Goal: Task Accomplishment & Management: Complete application form

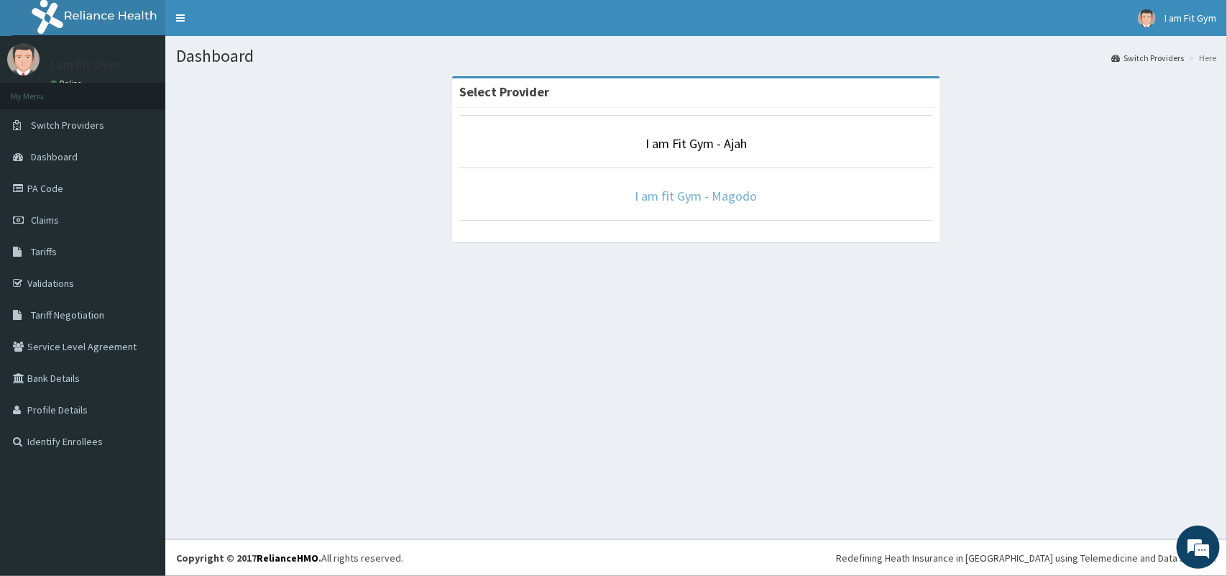
click at [699, 193] on link "I am fit Gym - Magodo" at bounding box center [696, 196] width 122 height 17
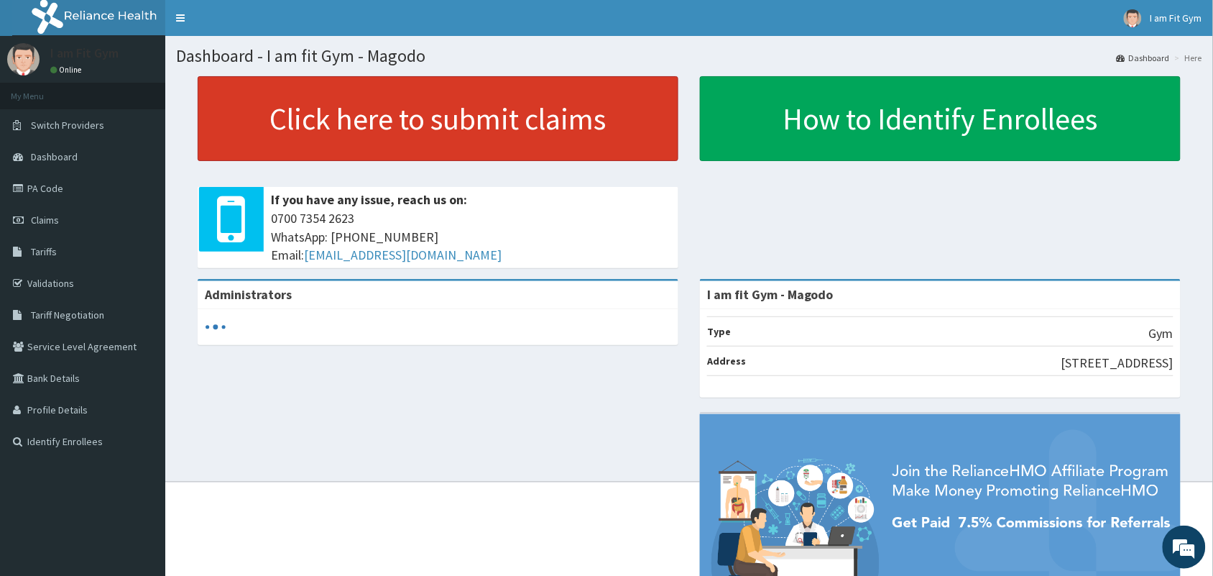
click at [604, 152] on link "Click here to submit claims" at bounding box center [438, 118] width 481 height 85
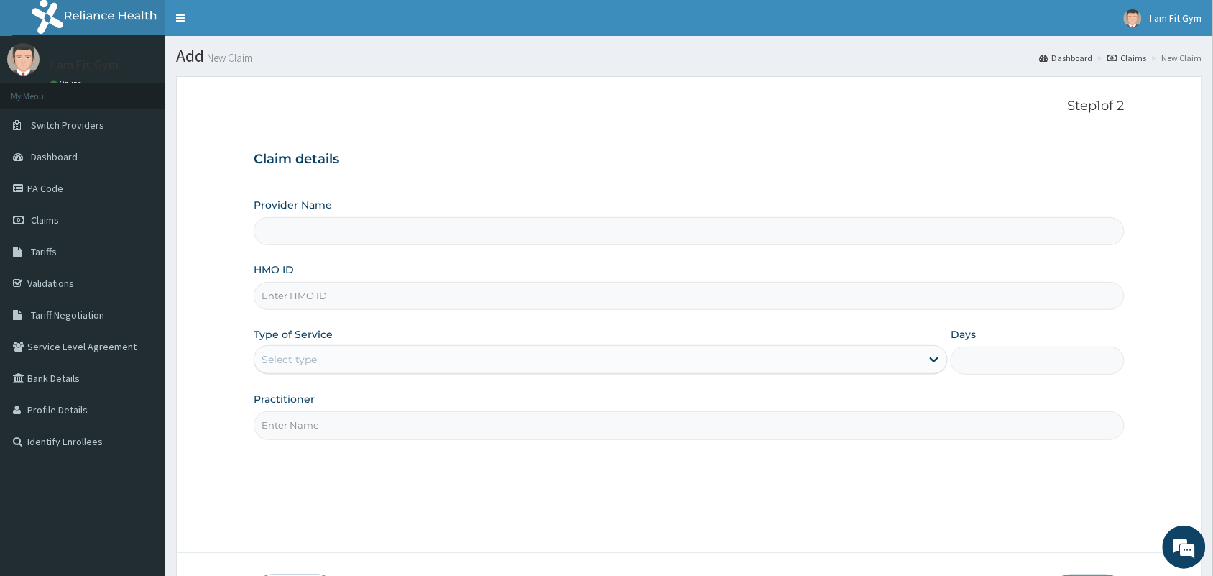
type input "I am fit Gym - Magodo"
type input "1"
click at [446, 292] on input "HMO ID" at bounding box center [689, 296] width 871 height 28
type input "ARM/10098/A"
click at [349, 439] on input "Practitioner" at bounding box center [689, 425] width 871 height 28
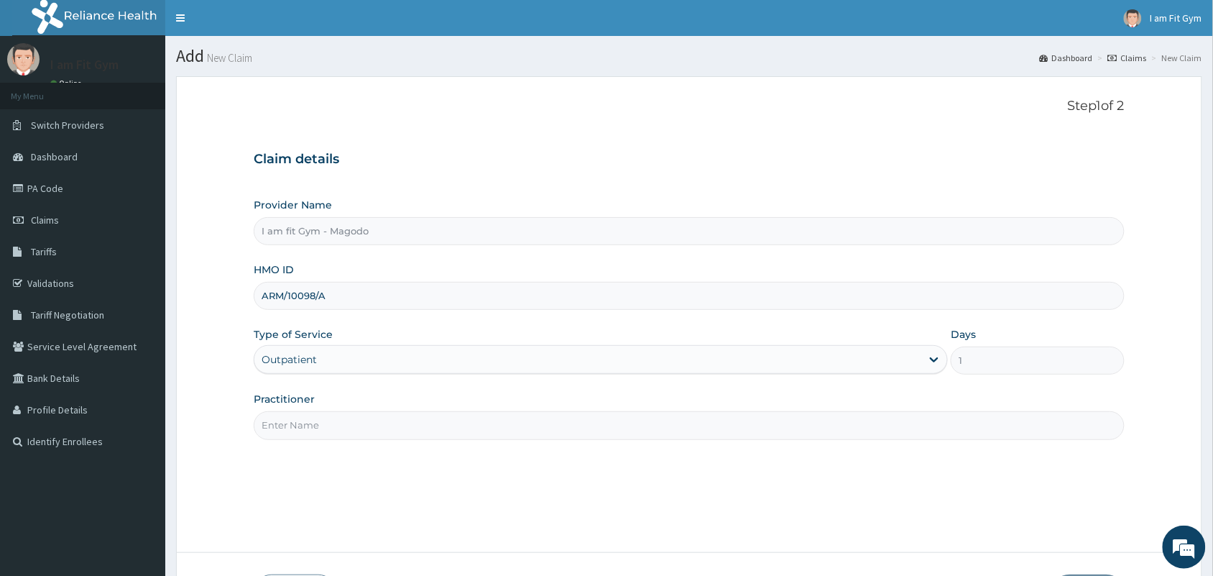
type input "R"
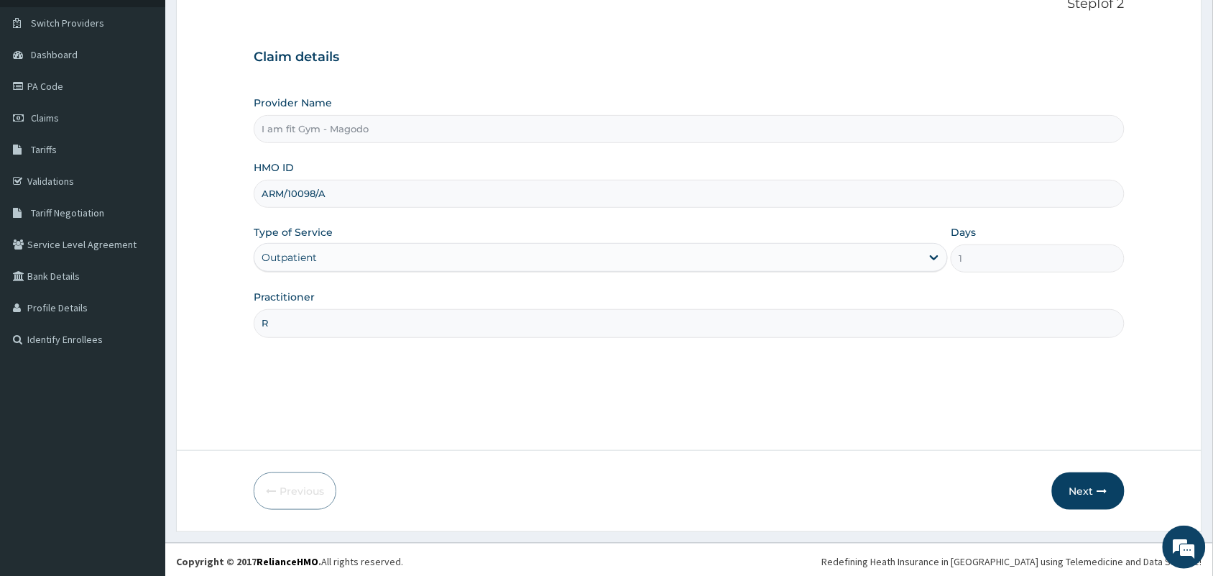
scroll to position [106, 0]
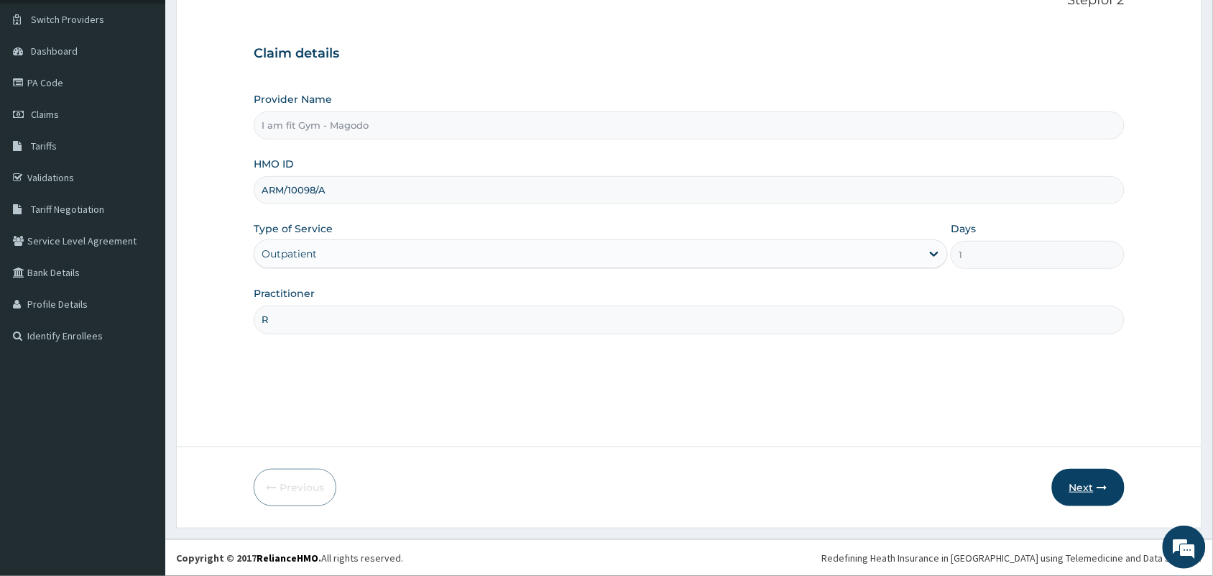
click at [1086, 472] on button "Next" at bounding box center [1088, 487] width 73 height 37
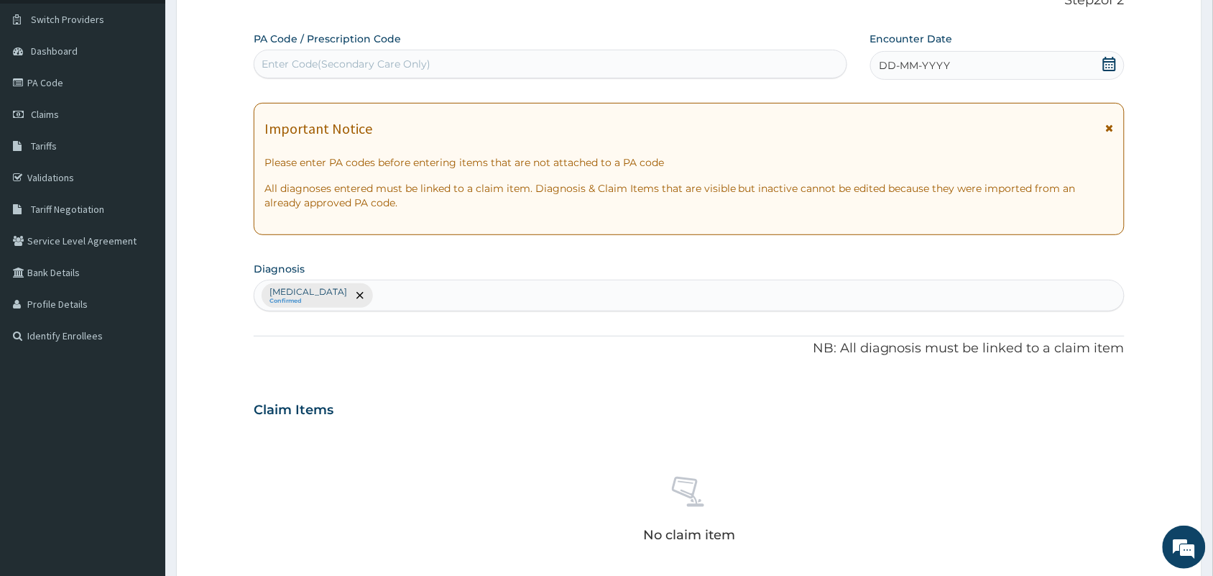
click at [979, 59] on div "DD-MM-YYYY" at bounding box center [997, 65] width 254 height 29
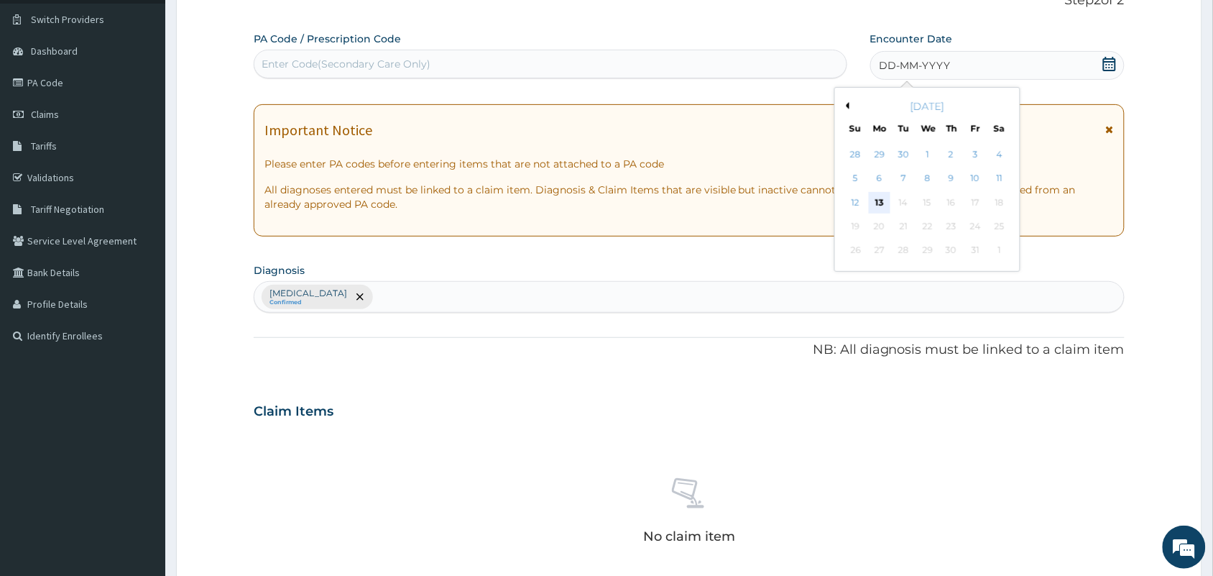
click at [878, 201] on div "13" at bounding box center [880, 203] width 22 height 22
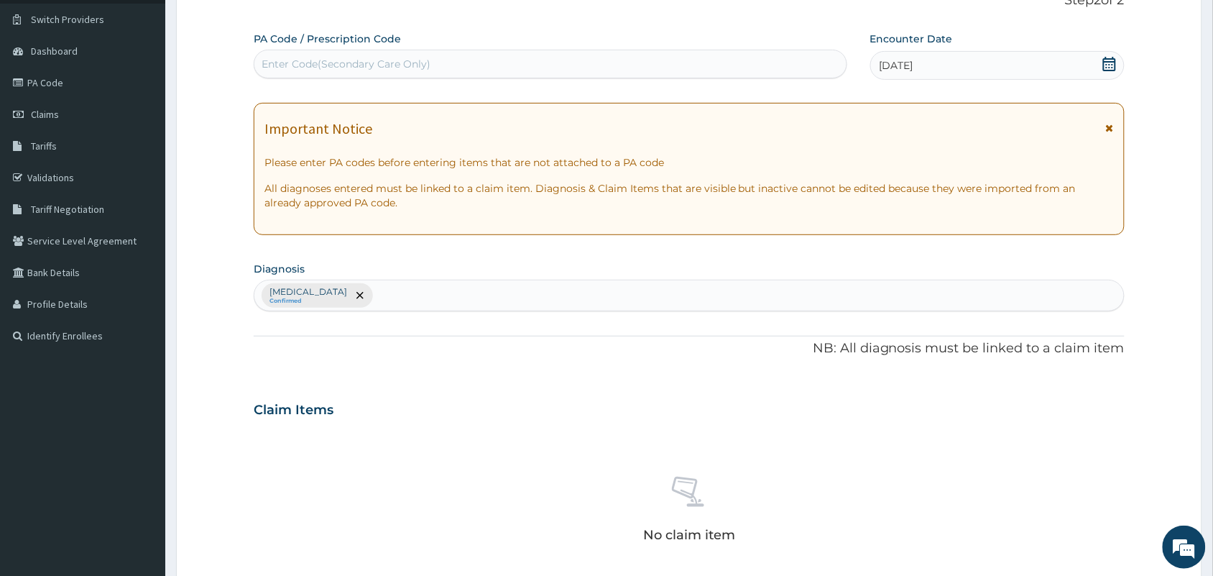
click at [803, 65] on div "Enter Code(Secondary Care Only)" at bounding box center [550, 63] width 592 height 23
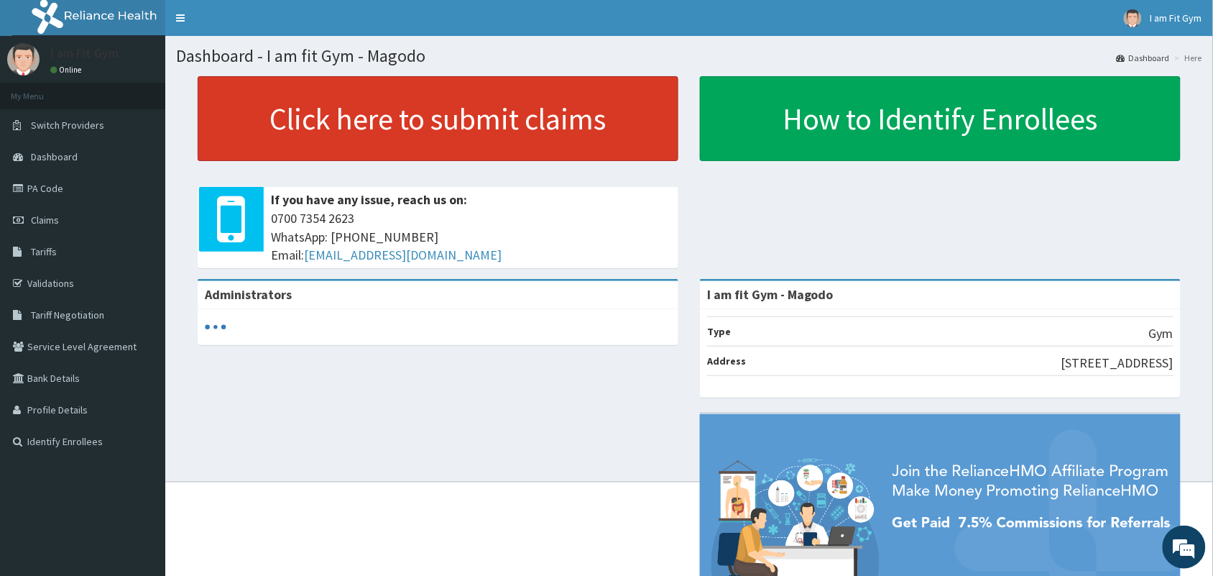
click at [609, 124] on link "Click here to submit claims" at bounding box center [438, 118] width 481 height 85
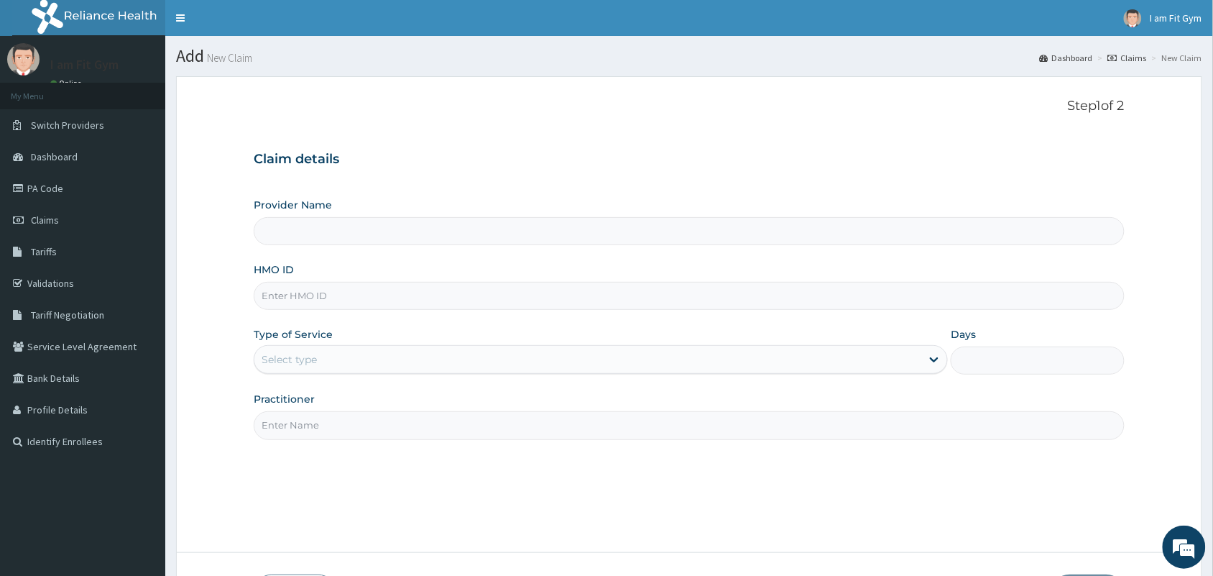
type input "I am fit Gym - Magodo"
type input "1"
click at [300, 300] on input "HMO ID" at bounding box center [689, 296] width 871 height 28
click at [850, 134] on div "Step 1 of 2 Claim details Provider Name I am fit Gym - Magodo HMO ID ARM/10098 …" at bounding box center [689, 314] width 871 height 432
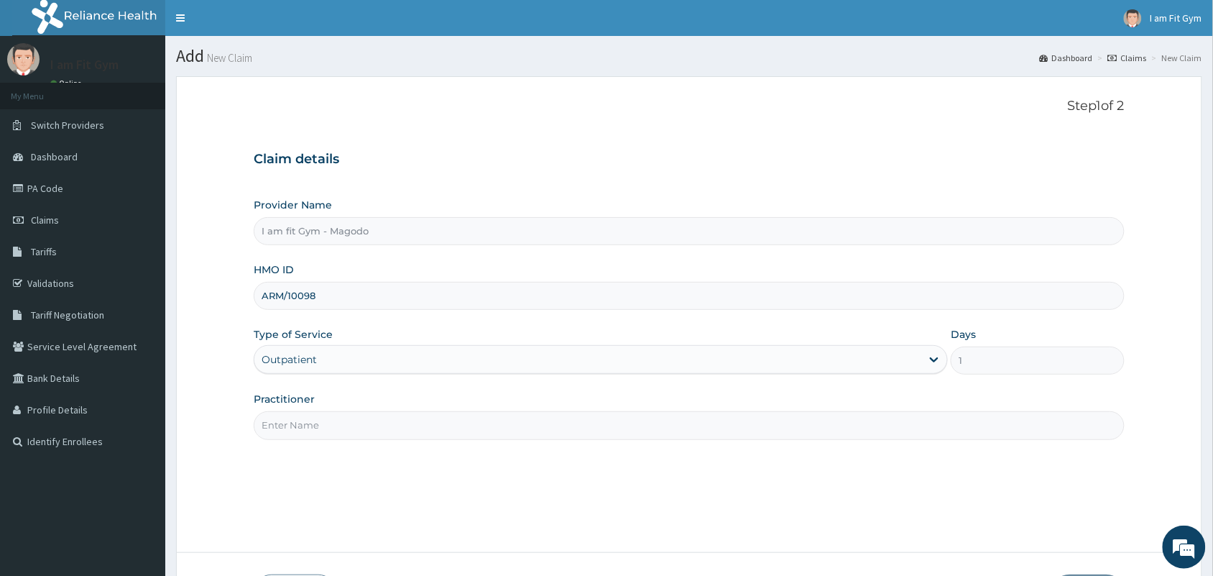
click at [476, 293] on input "ARM/10098" at bounding box center [689, 296] width 871 height 28
type input "ARM/10098/A"
click at [327, 431] on input "Practitioner" at bounding box center [689, 425] width 871 height 28
type input "R"
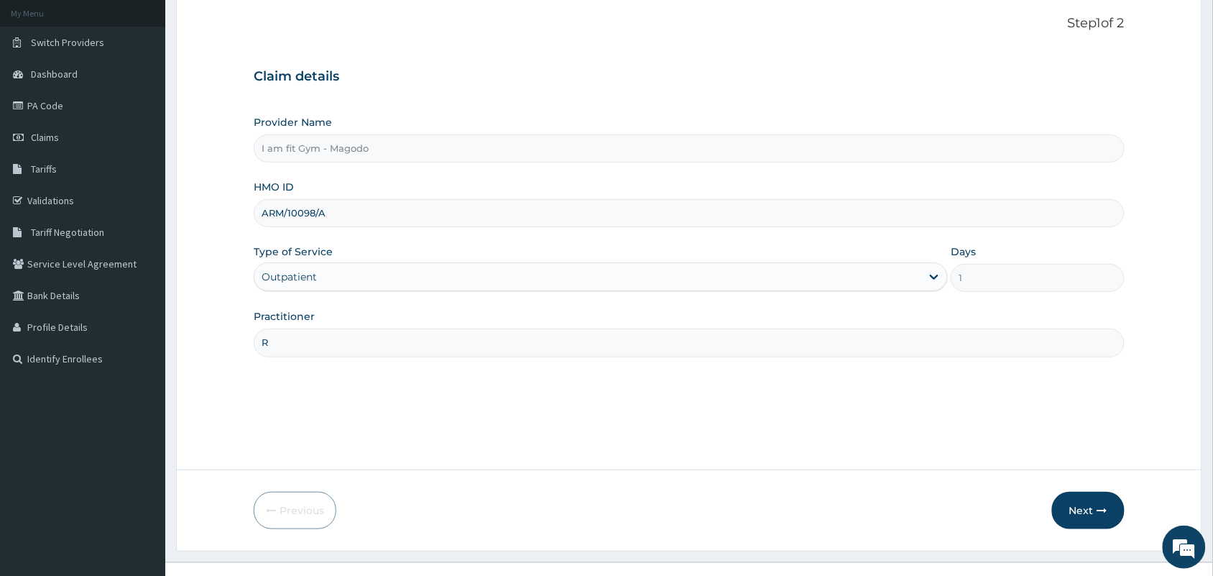
scroll to position [98, 0]
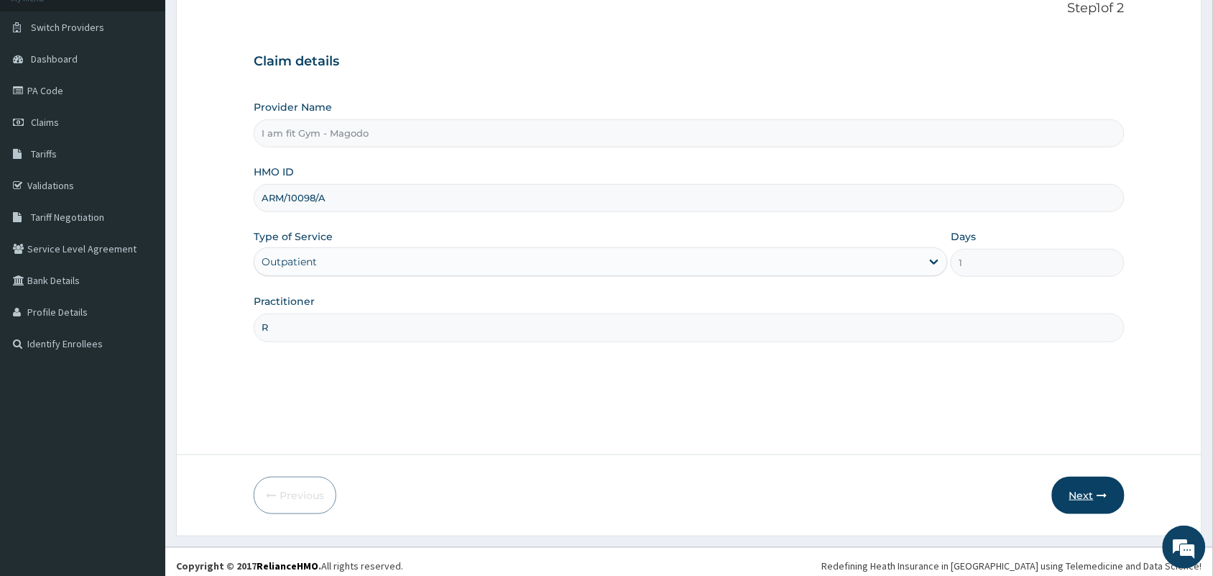
click at [1082, 485] on button "Next" at bounding box center [1088, 495] width 73 height 37
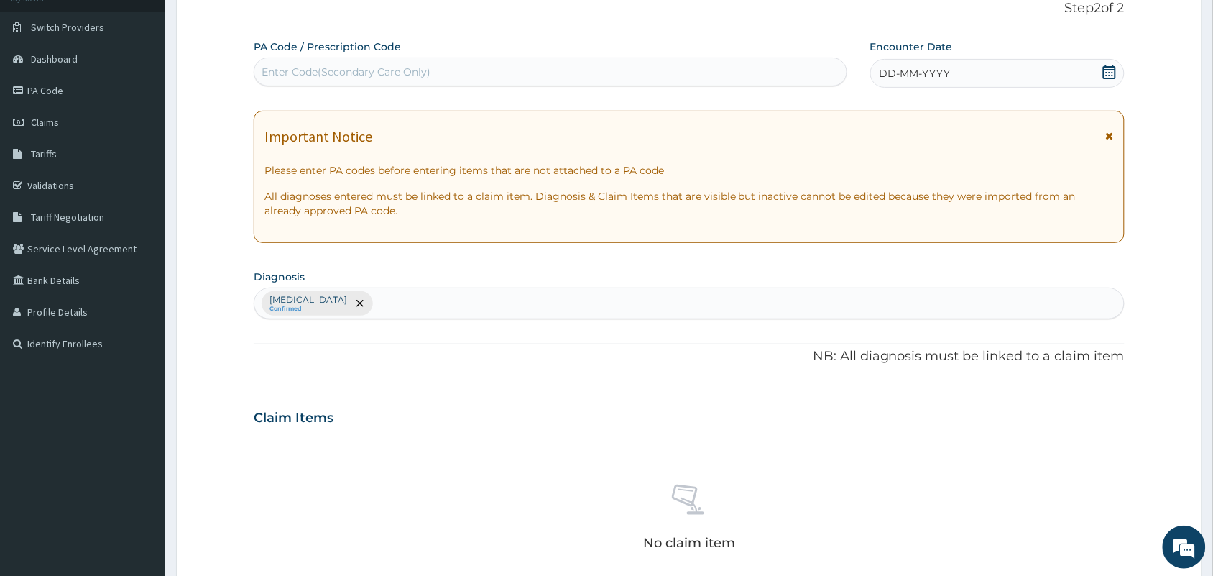
click at [936, 76] on span "DD-MM-YYYY" at bounding box center [915, 73] width 71 height 14
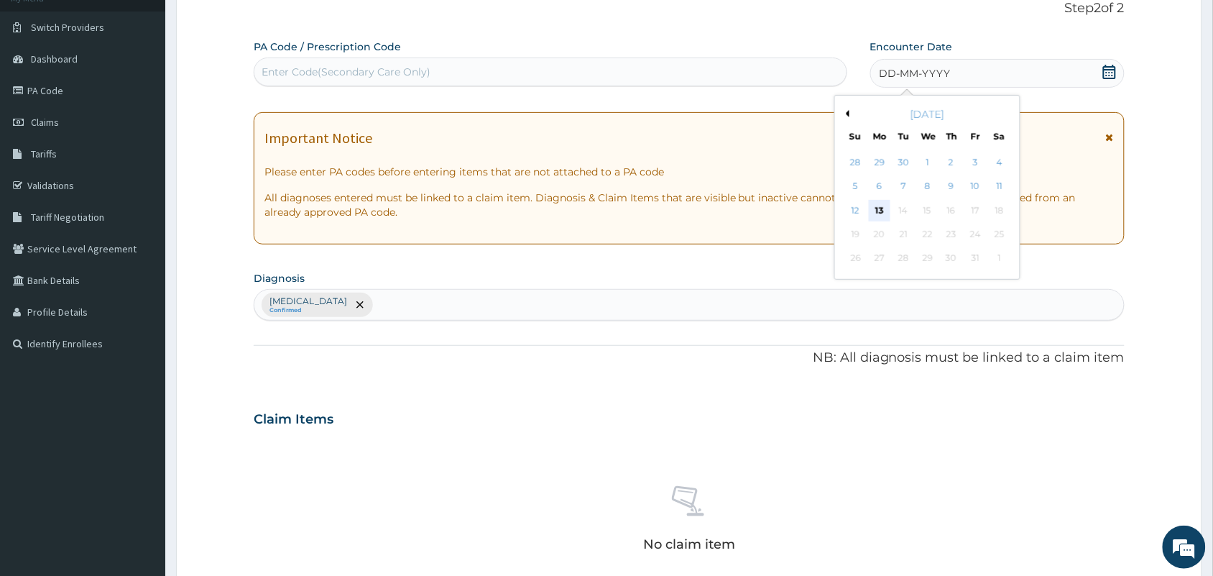
click at [881, 206] on div "13" at bounding box center [880, 211] width 22 height 22
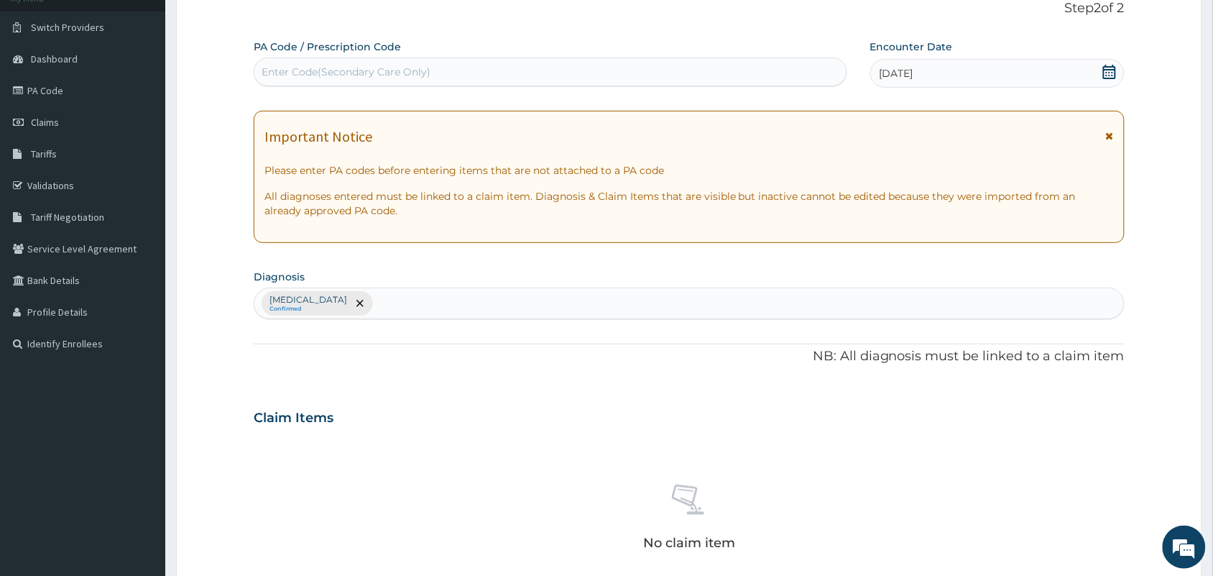
click at [782, 73] on div "Enter Code(Secondary Care Only)" at bounding box center [550, 71] width 592 height 23
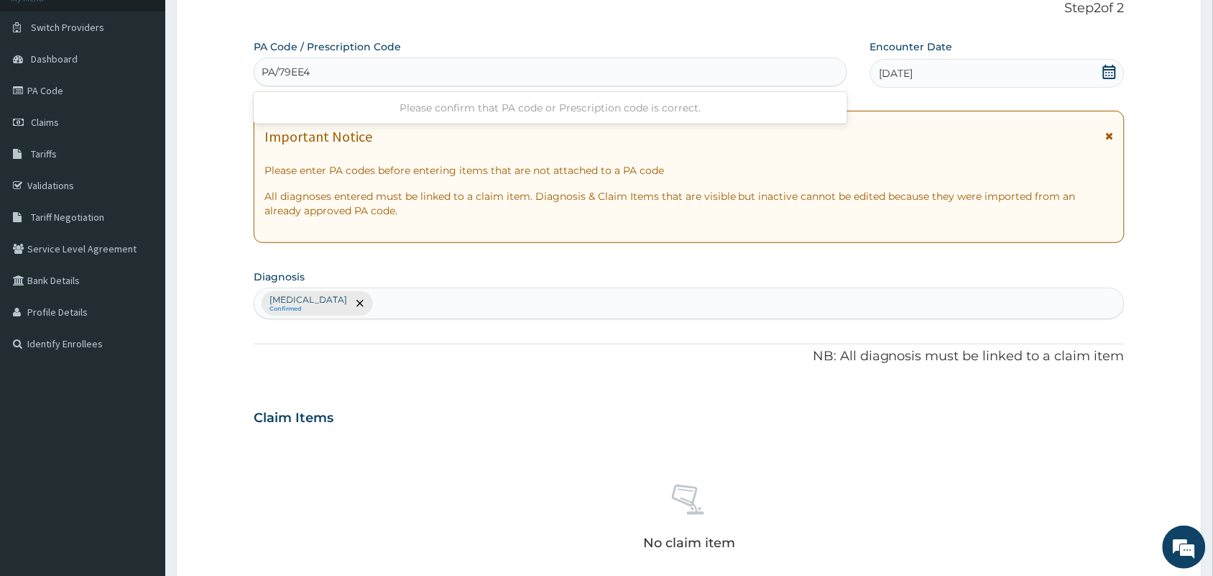
type input "PA/79EE48"
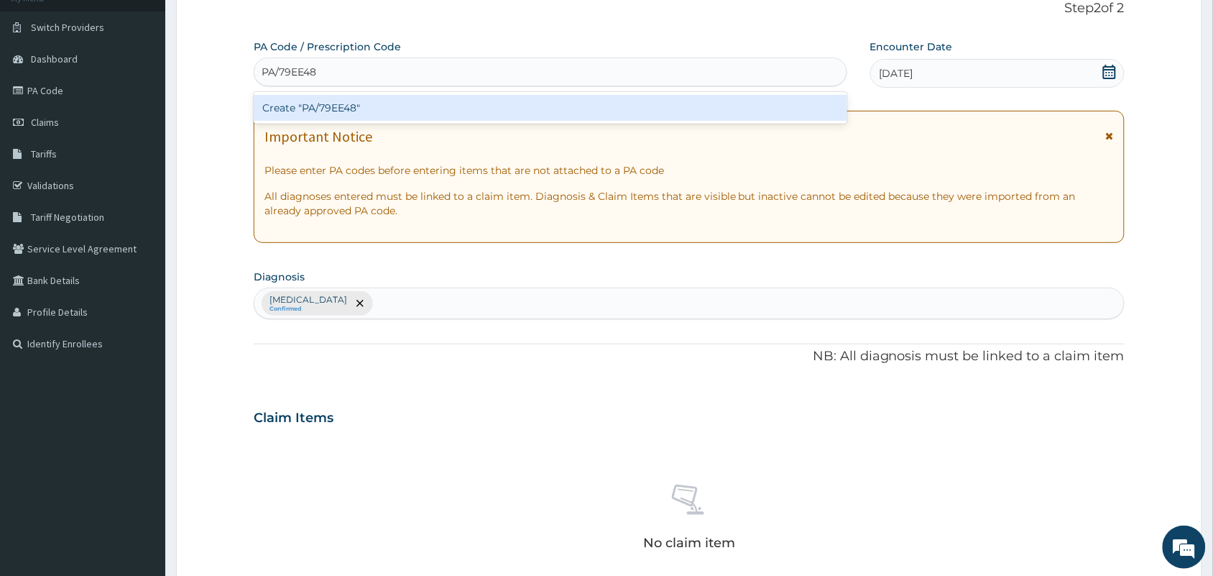
click at [766, 108] on div "Create "PA/79EE48"" at bounding box center [551, 108] width 594 height 26
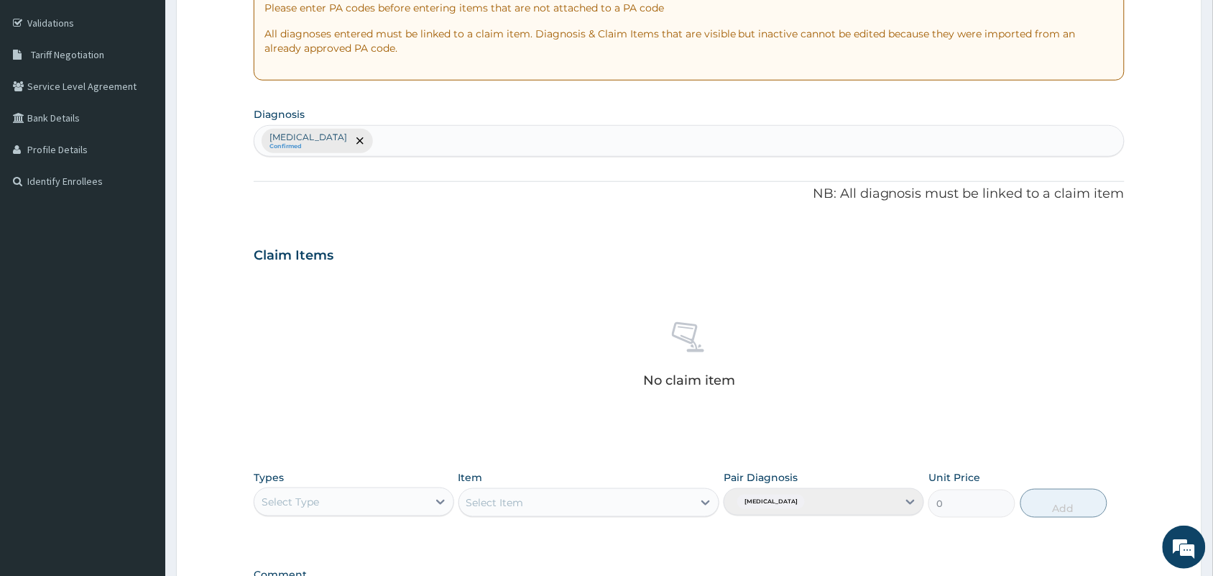
scroll to position [266, 0]
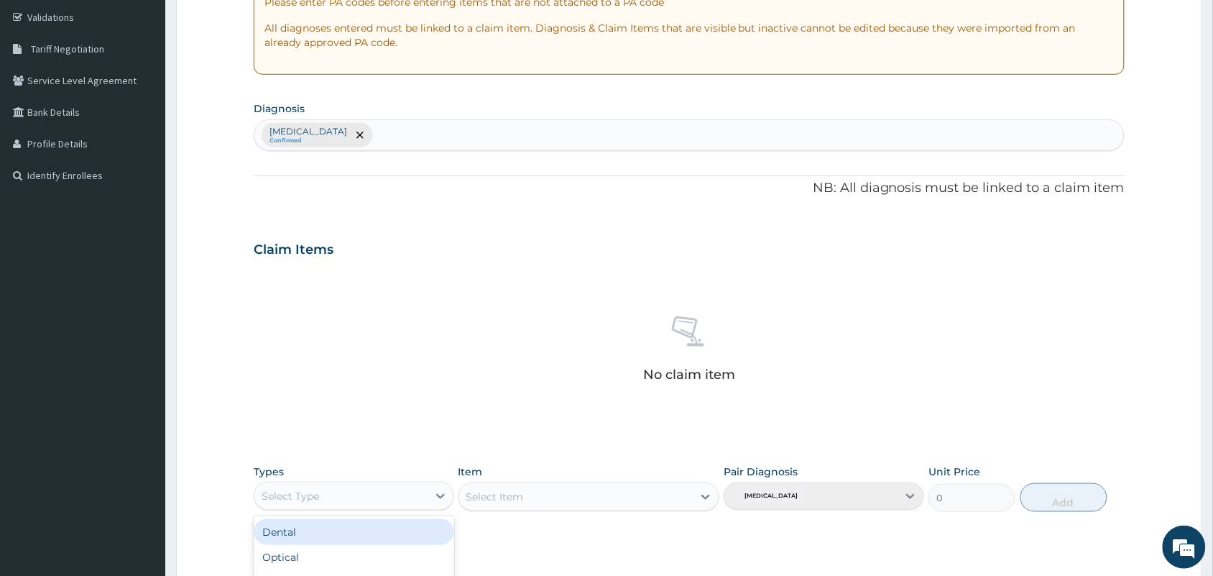
click at [397, 489] on div "Select Type" at bounding box center [340, 495] width 173 height 23
type input "GYM"
click at [377, 528] on div "Gym" at bounding box center [354, 532] width 201 height 26
click at [504, 500] on div "Select Item" at bounding box center [495, 496] width 58 height 14
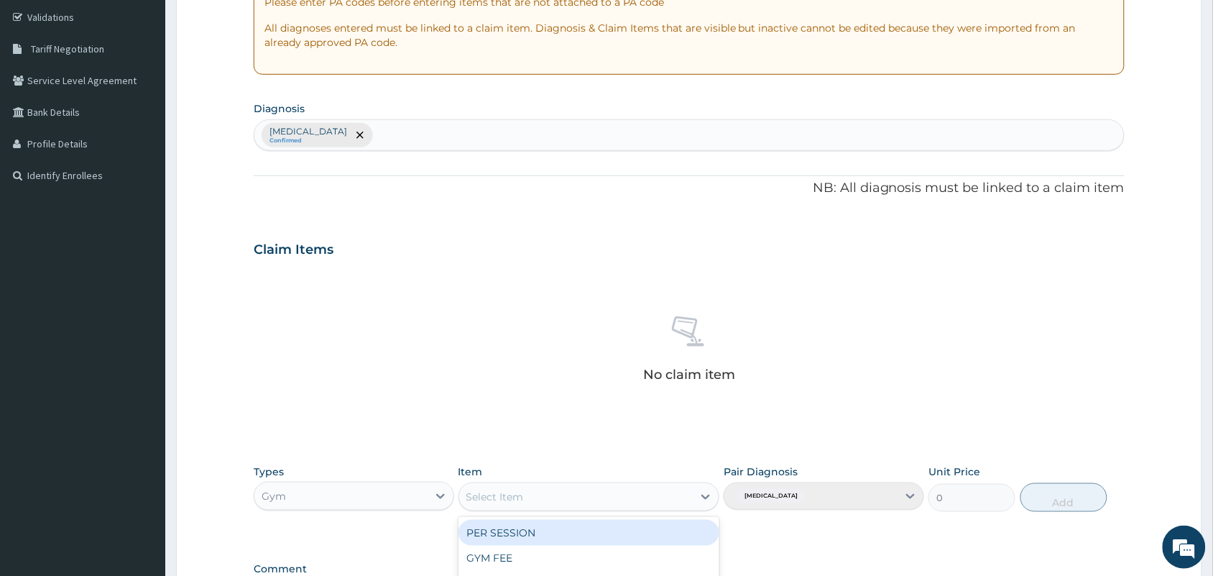
click at [507, 528] on div "PER SESSION" at bounding box center [590, 533] width 262 height 26
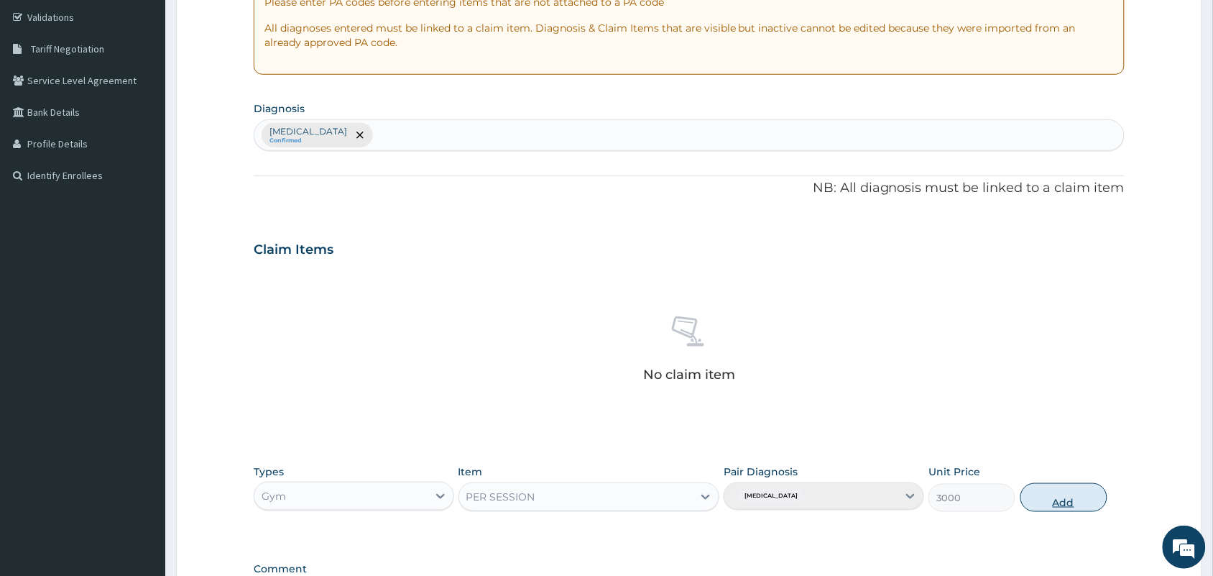
click at [1058, 489] on button "Add" at bounding box center [1064, 497] width 87 height 29
type input "0"
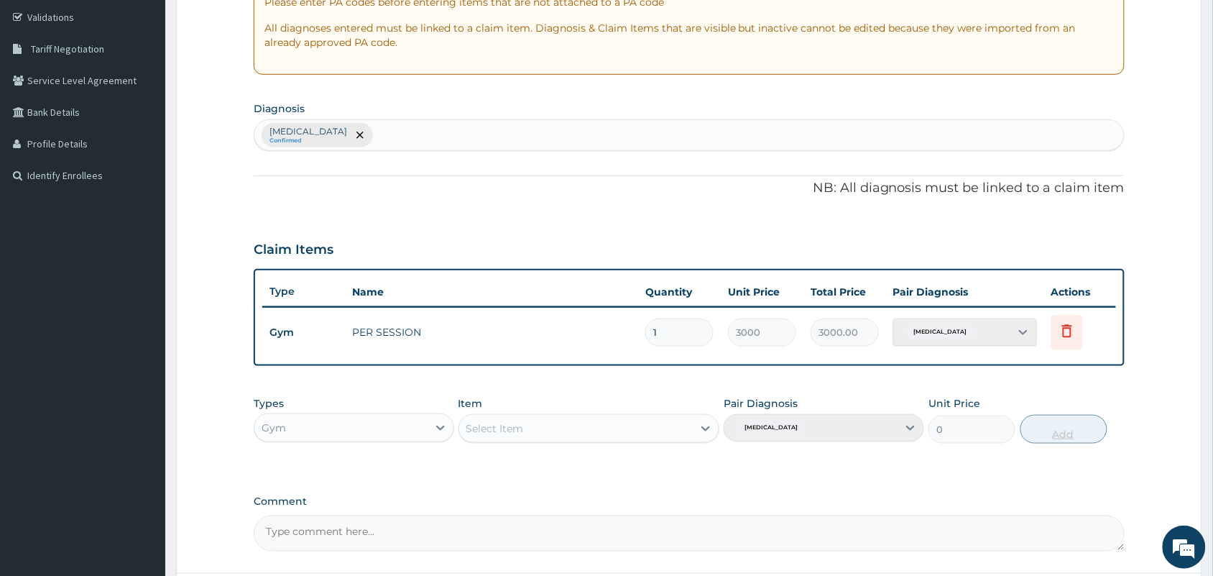
scroll to position [392, 0]
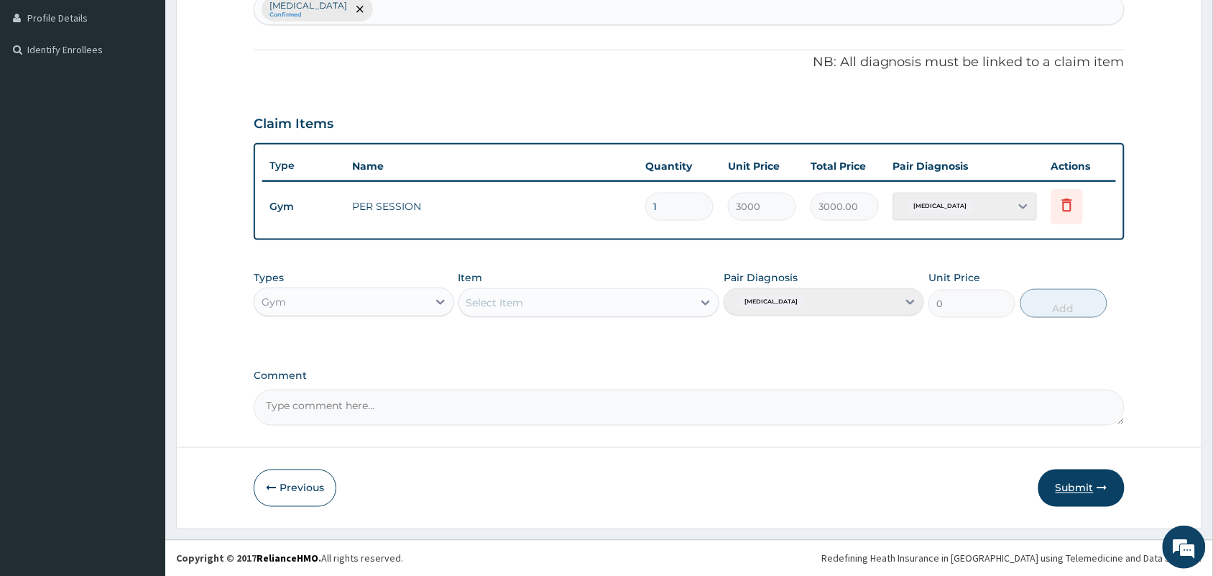
click at [1073, 477] on button "Submit" at bounding box center [1082, 487] width 86 height 37
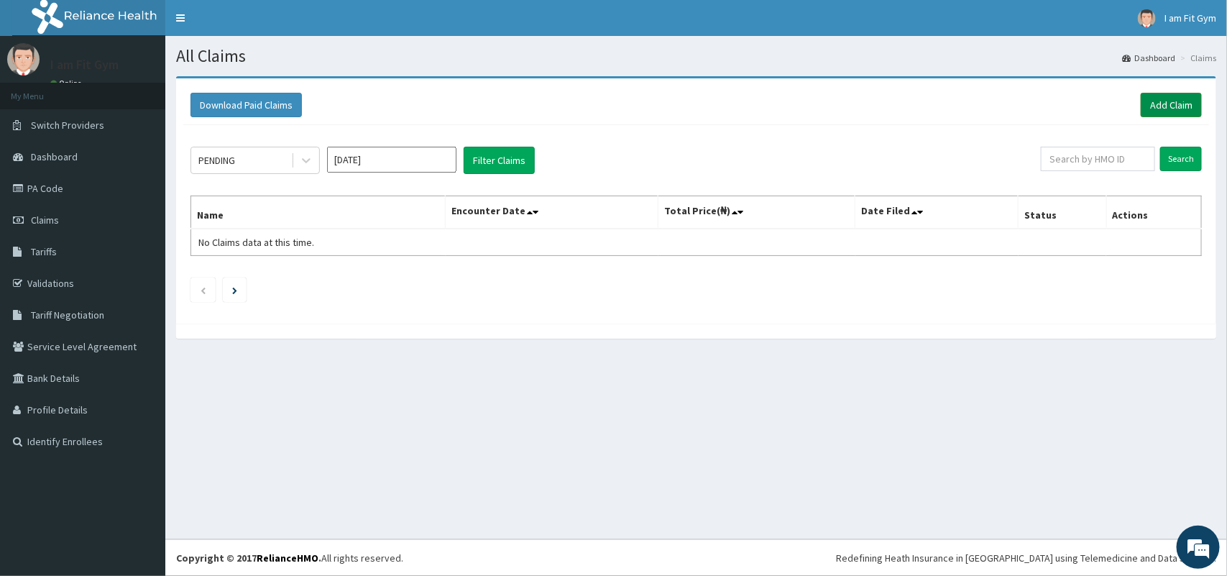
click at [1184, 103] on link "Add Claim" at bounding box center [1171, 105] width 61 height 24
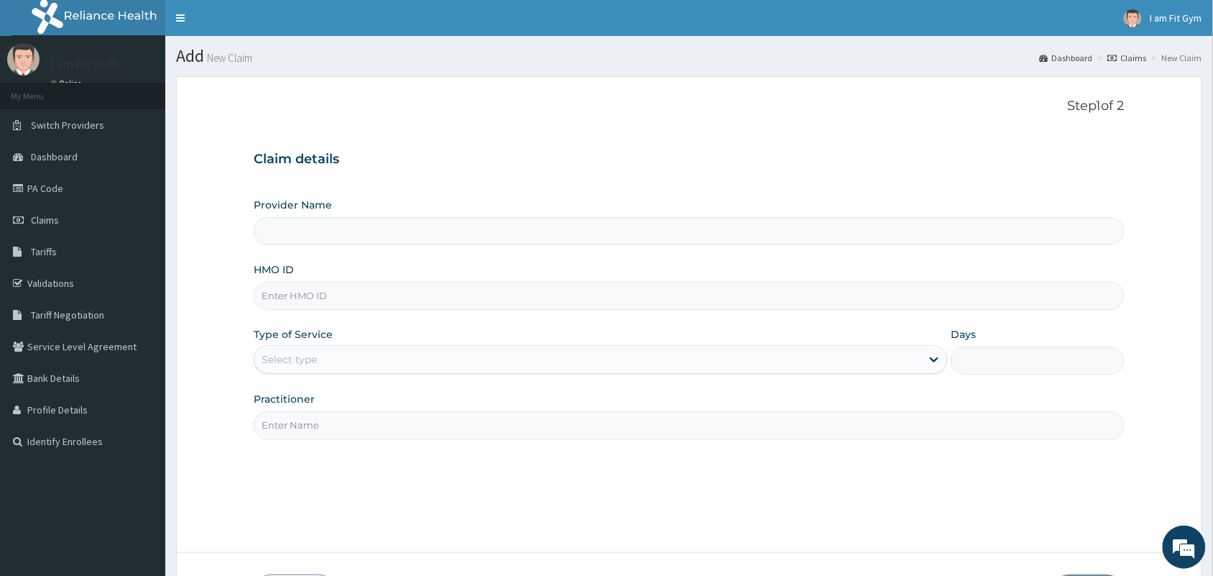
type input "I am fit Gym - Magodo"
type input "1"
click at [479, 289] on input "HMO ID" at bounding box center [689, 296] width 871 height 28
click at [527, 436] on input "Practitioner" at bounding box center [689, 425] width 871 height 28
type input "R"
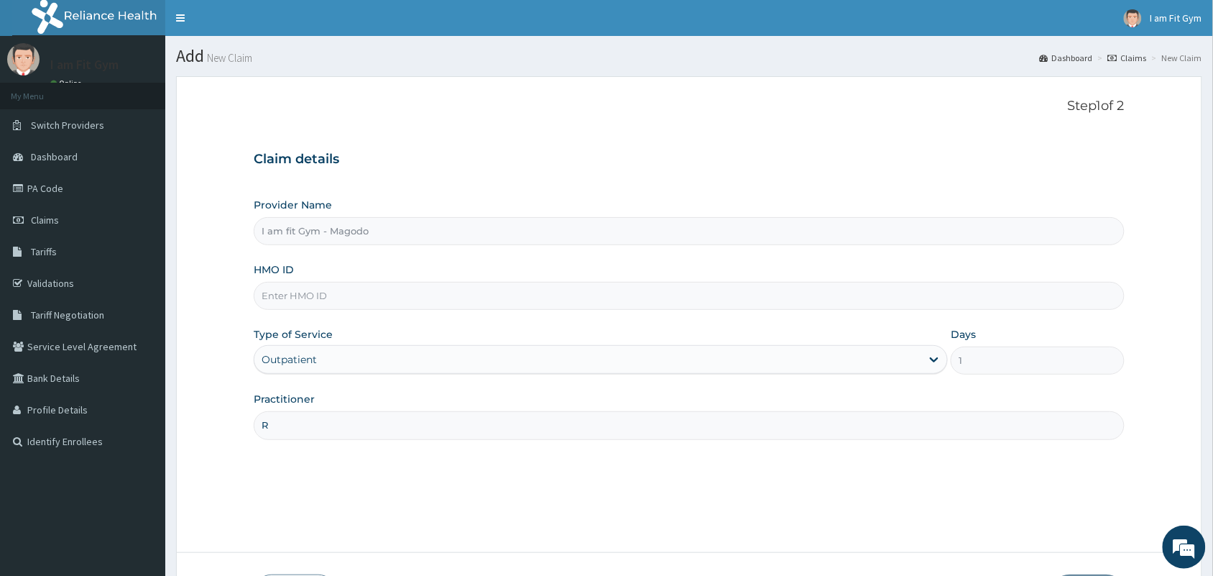
click at [459, 300] on input "HMO ID" at bounding box center [689, 296] width 871 height 28
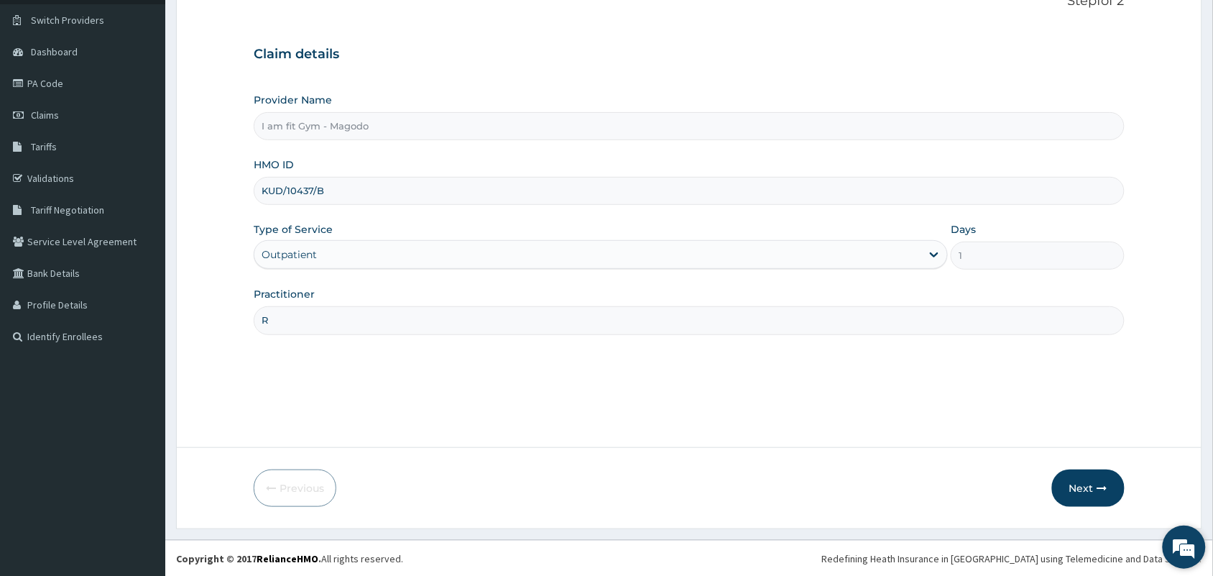
scroll to position [106, 0]
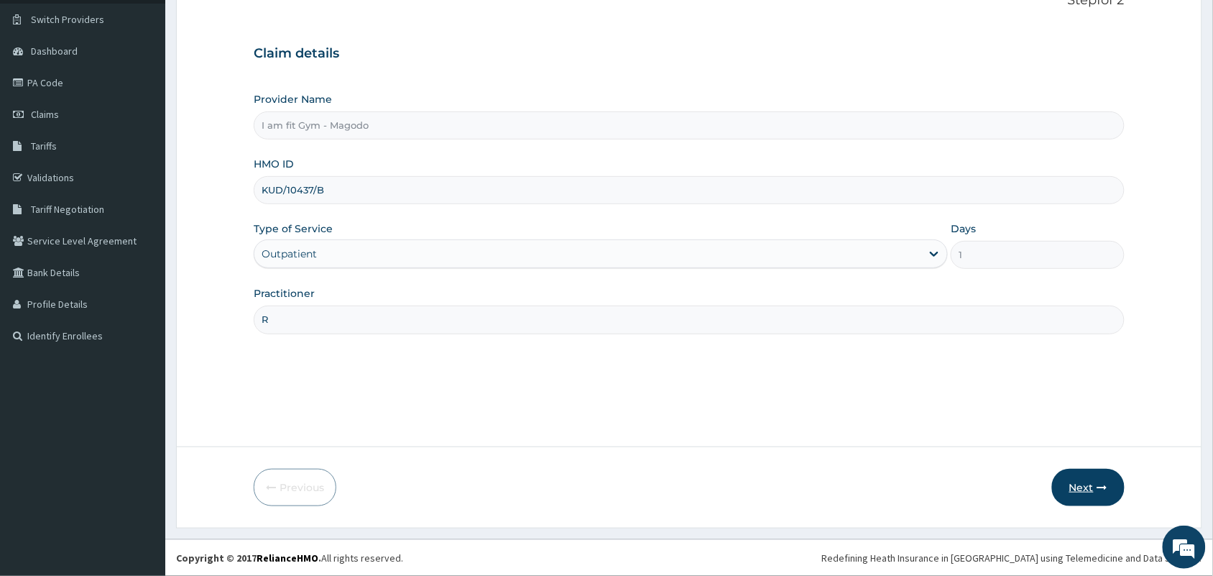
type input "KUD/10437/B"
click at [1097, 489] on button "Next" at bounding box center [1088, 487] width 73 height 37
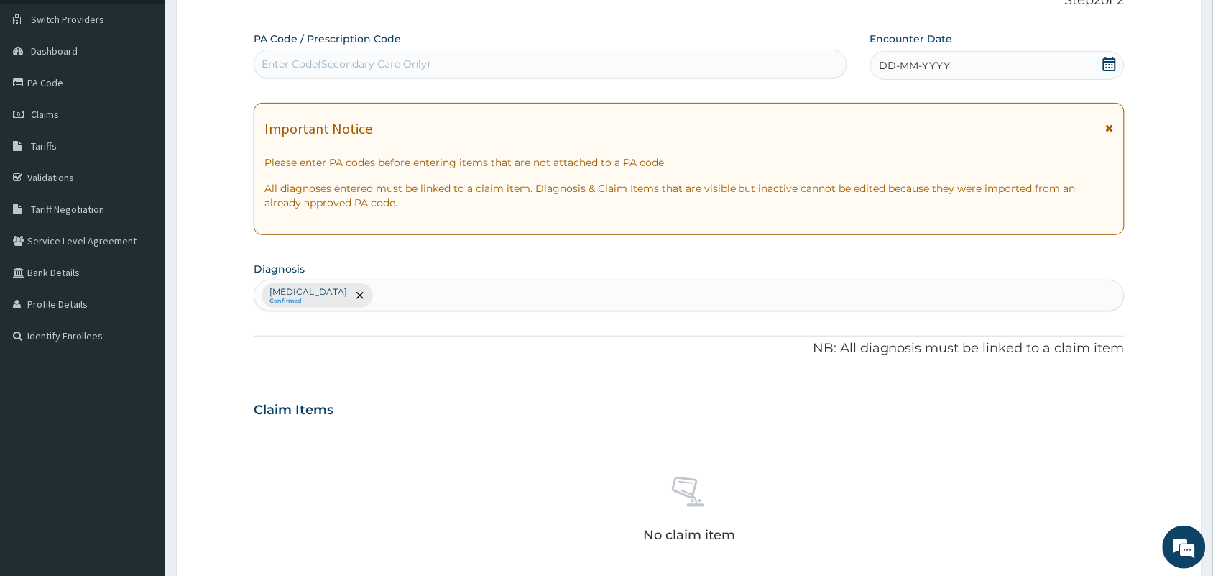
click at [1021, 60] on div "DD-MM-YYYY" at bounding box center [997, 65] width 254 height 29
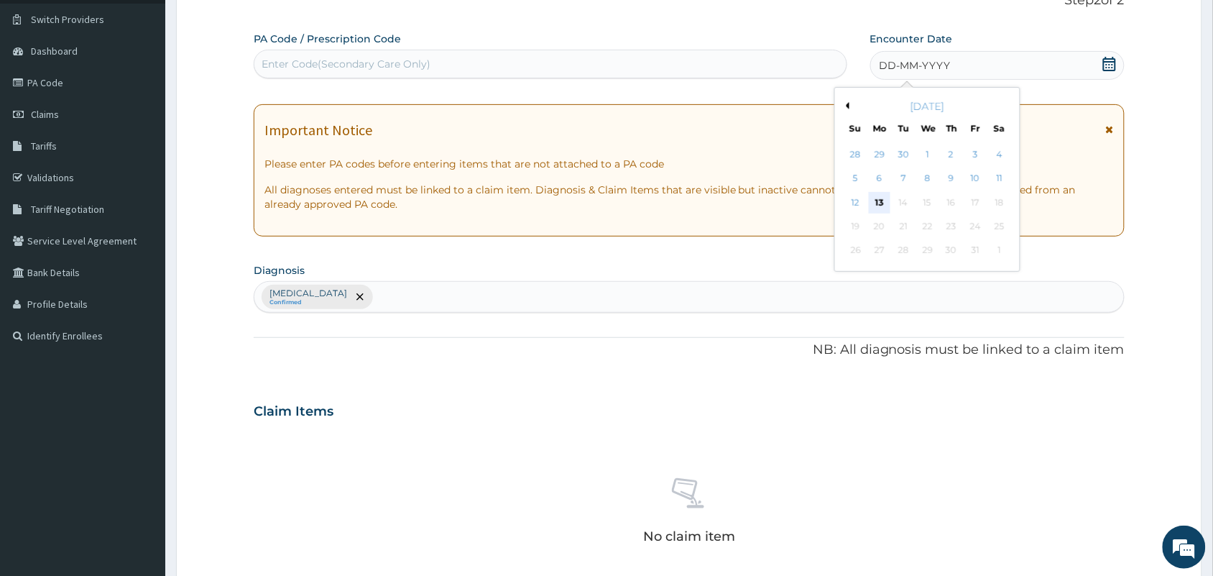
click at [885, 198] on div "13" at bounding box center [880, 203] width 22 height 22
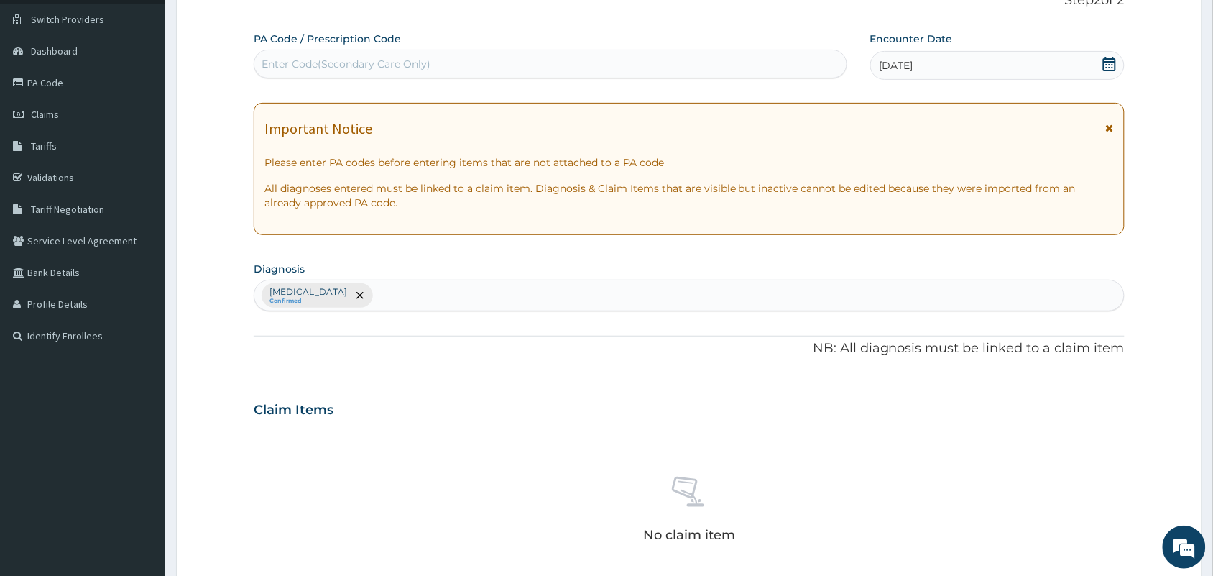
click at [763, 70] on div "Enter Code(Secondary Care Only)" at bounding box center [550, 63] width 592 height 23
type input "PA/5FC4A2"
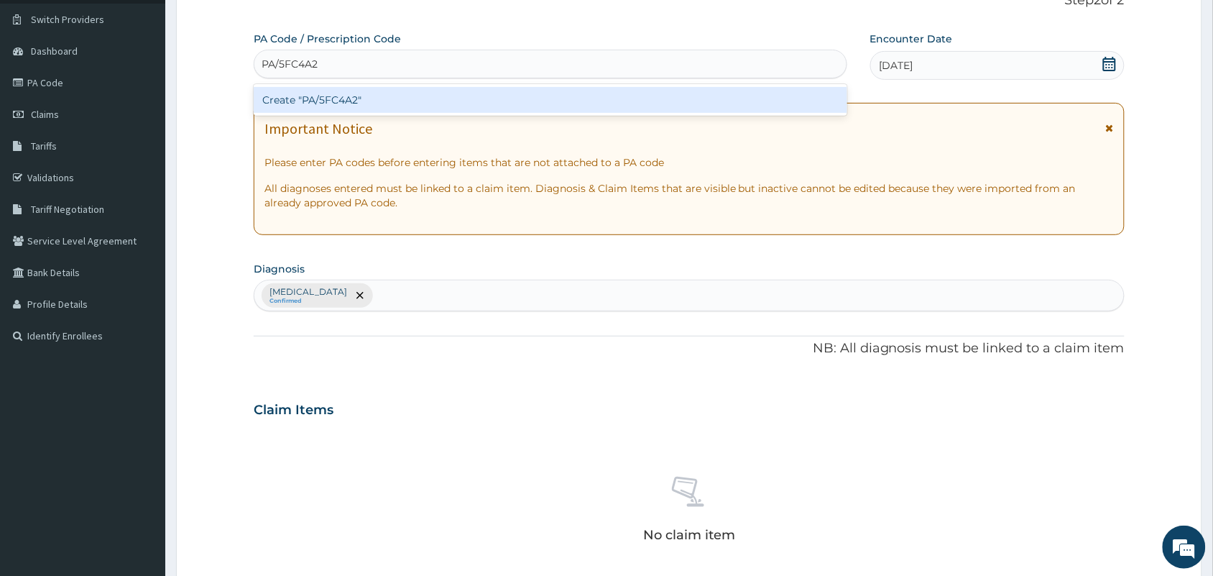
click at [746, 91] on div "Create "PA/5FC4A2"" at bounding box center [551, 100] width 594 height 26
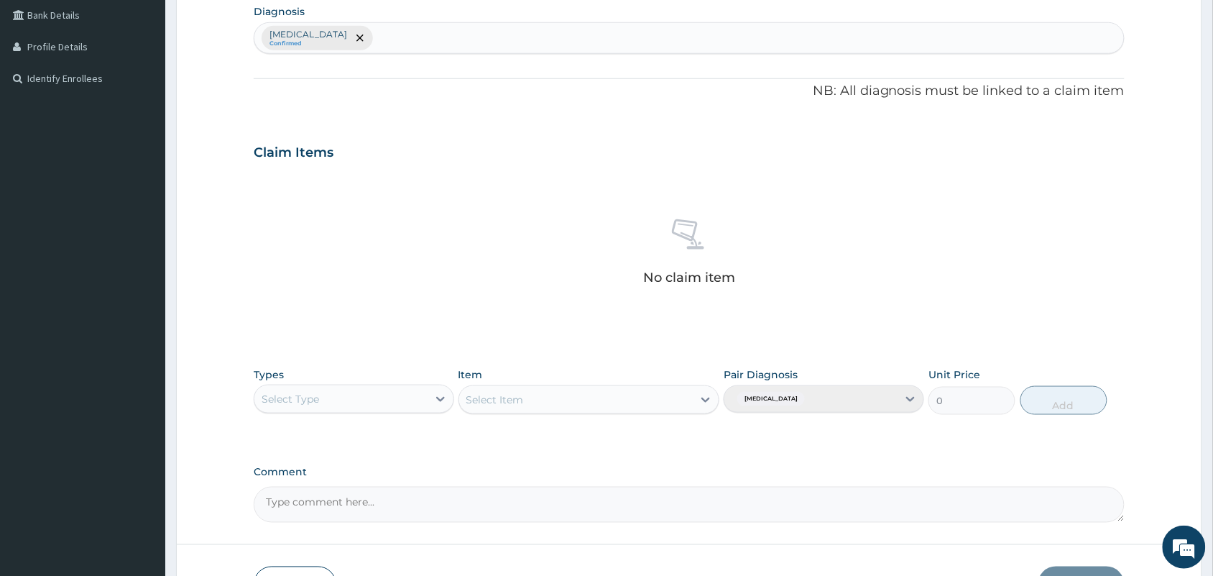
scroll to position [461, 0]
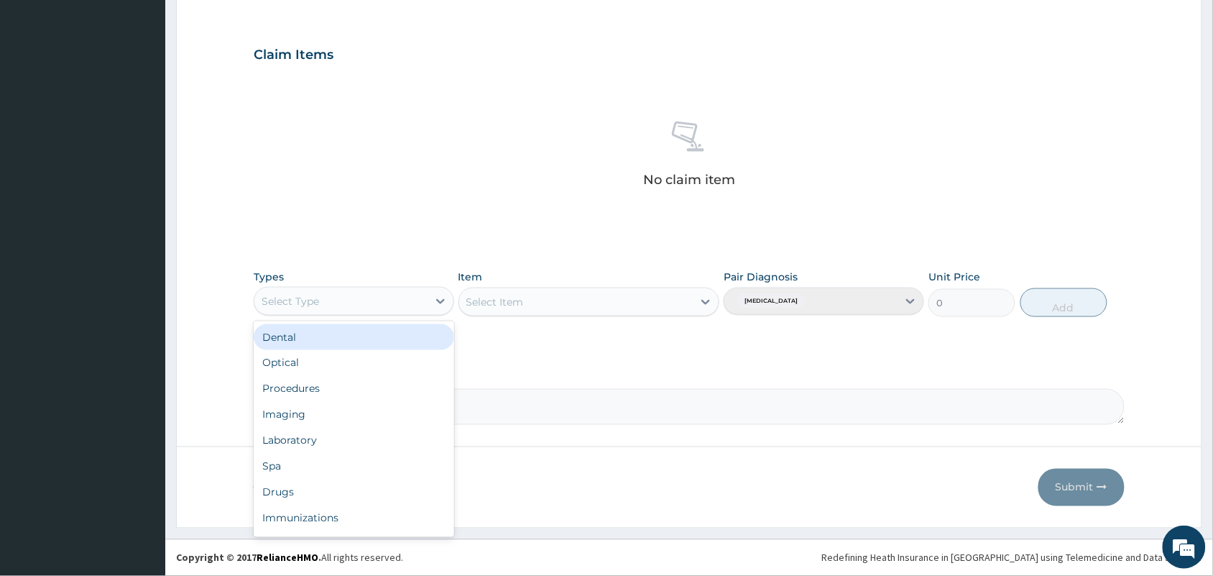
click at [390, 296] on div "Select Type" at bounding box center [340, 301] width 173 height 23
type input "GY"
click at [369, 340] on div "Gym" at bounding box center [354, 337] width 201 height 26
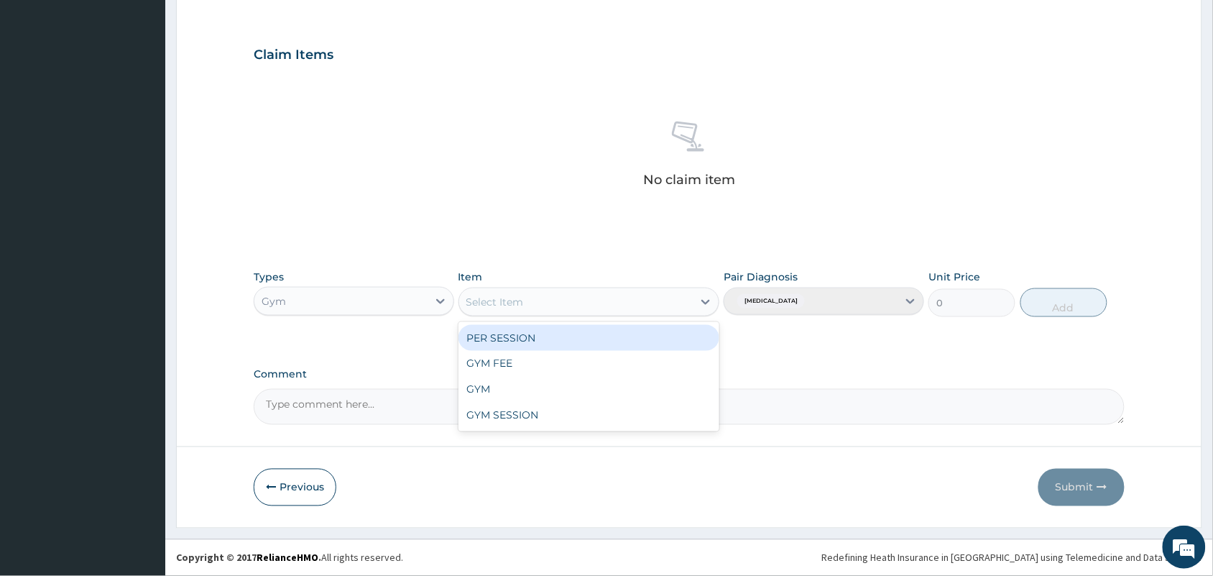
click at [515, 305] on div "Select Item" at bounding box center [495, 302] width 58 height 14
click at [512, 331] on div "PER SESSION" at bounding box center [590, 338] width 262 height 26
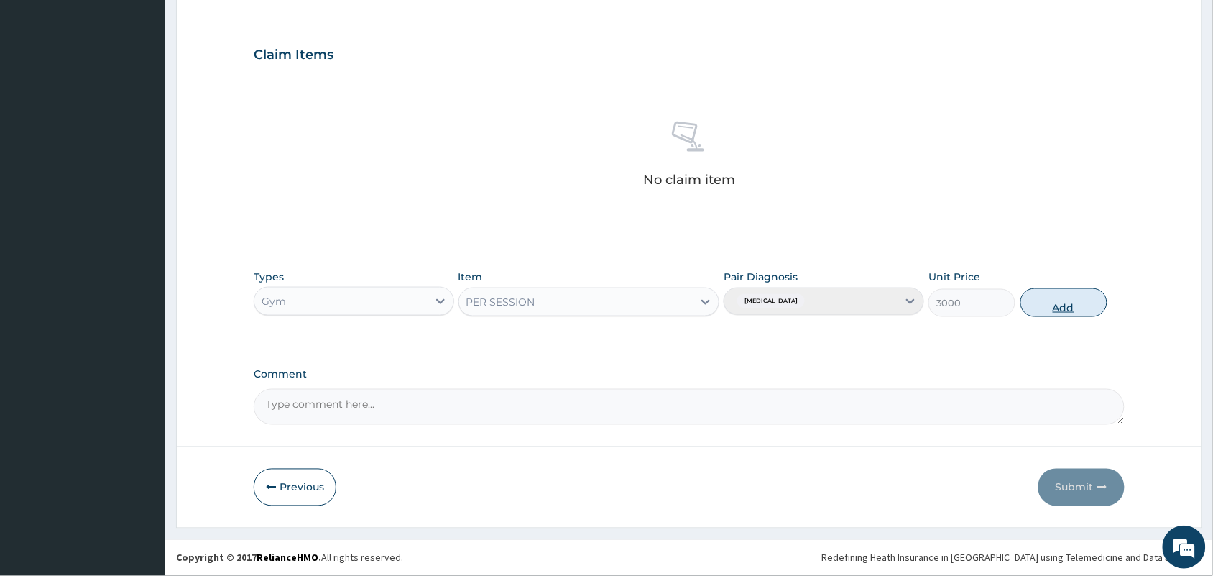
click at [1073, 306] on button "Add" at bounding box center [1064, 302] width 87 height 29
type input "0"
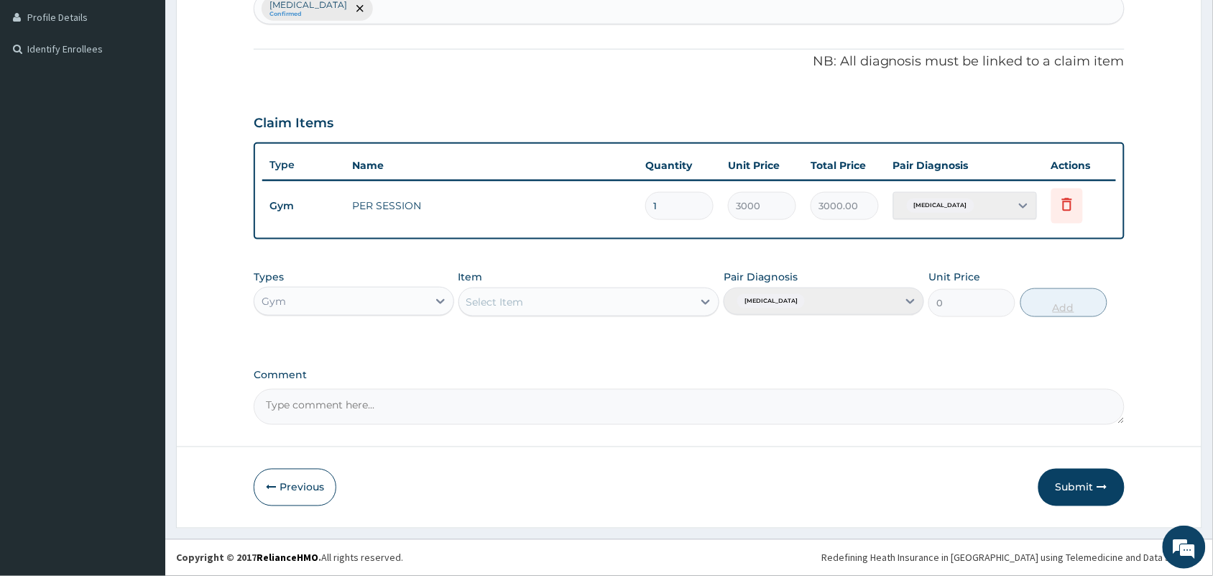
scroll to position [392, 0]
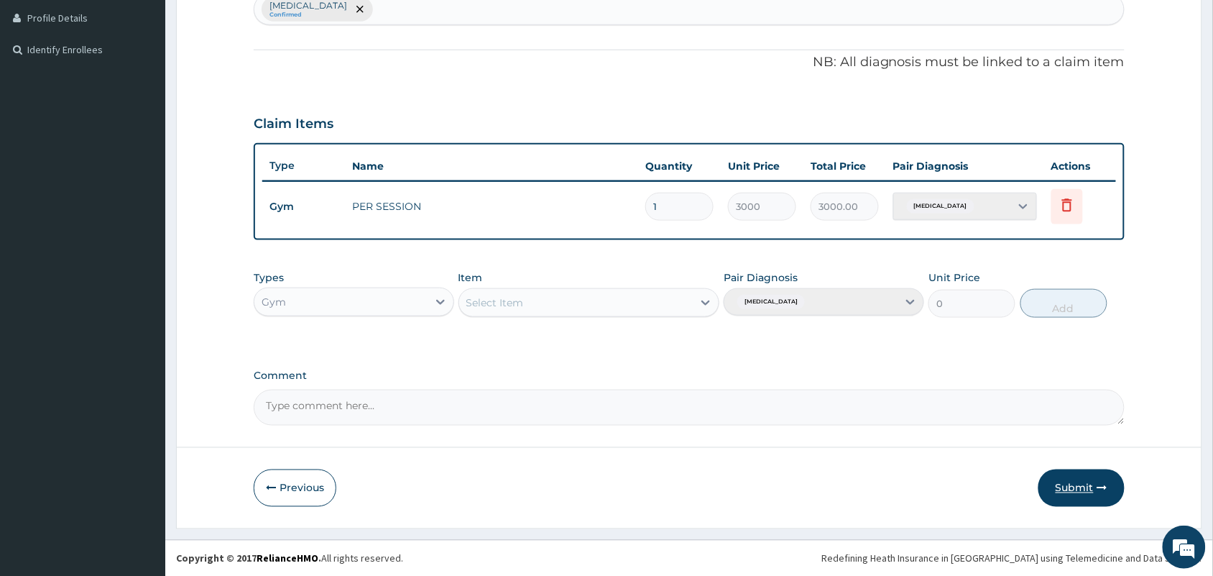
click at [1080, 476] on button "Submit" at bounding box center [1082, 487] width 86 height 37
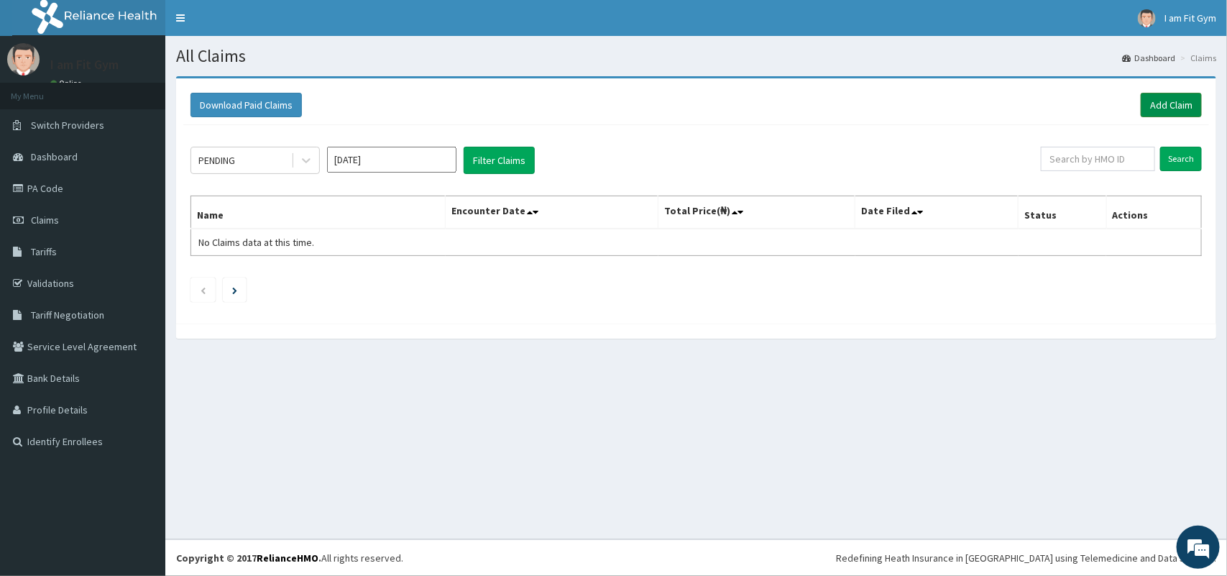
click at [1179, 101] on link "Add Claim" at bounding box center [1171, 105] width 61 height 24
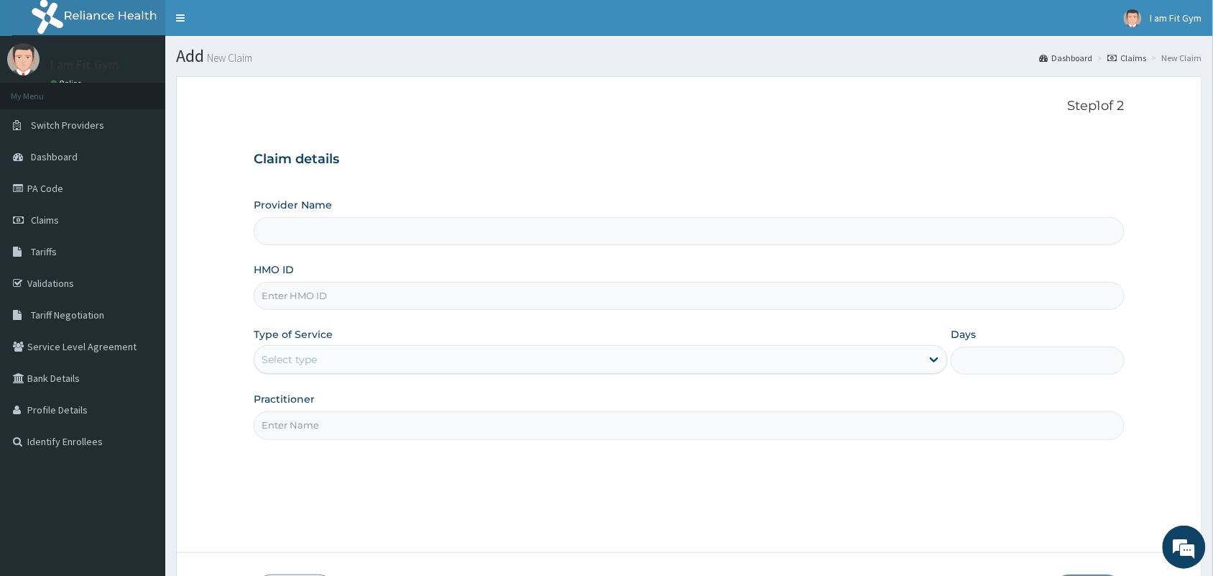
click at [497, 288] on input "HMO ID" at bounding box center [689, 296] width 871 height 28
type input "I am fit Gym - Magodo"
type input "1"
type input "SBL/10317/B"
click at [345, 431] on input "Practitioner" at bounding box center [689, 425] width 871 height 28
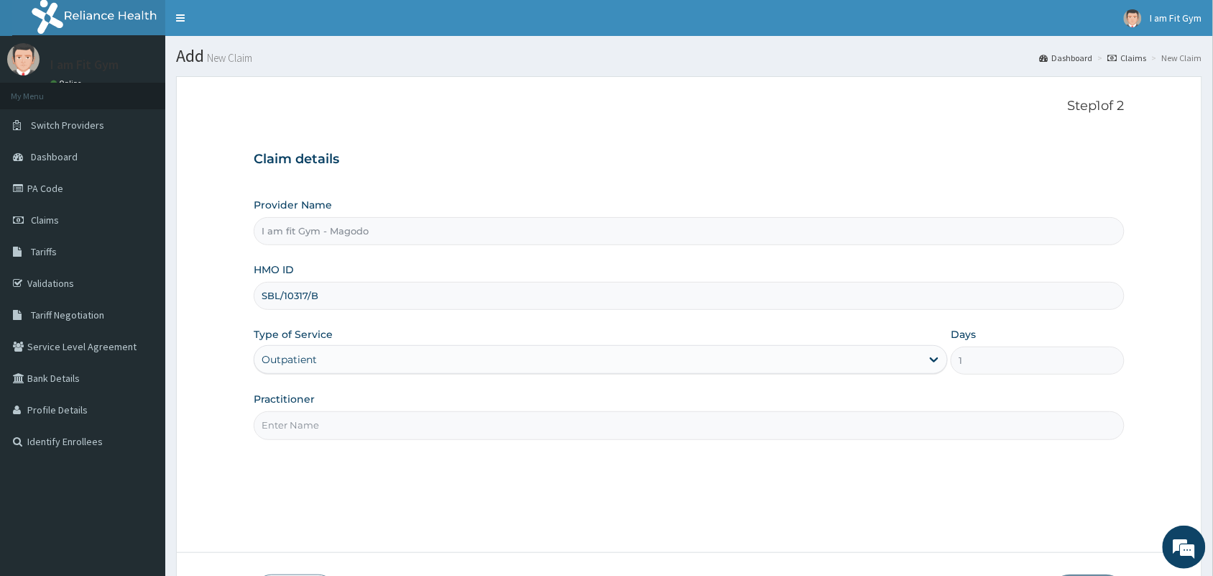
type input "R"
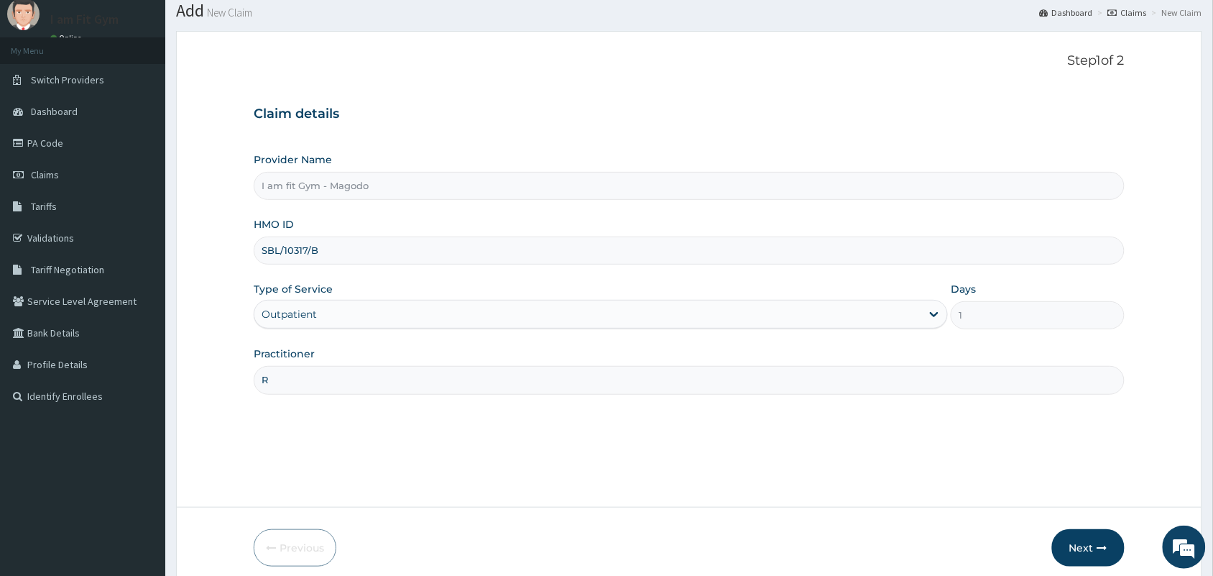
scroll to position [106, 0]
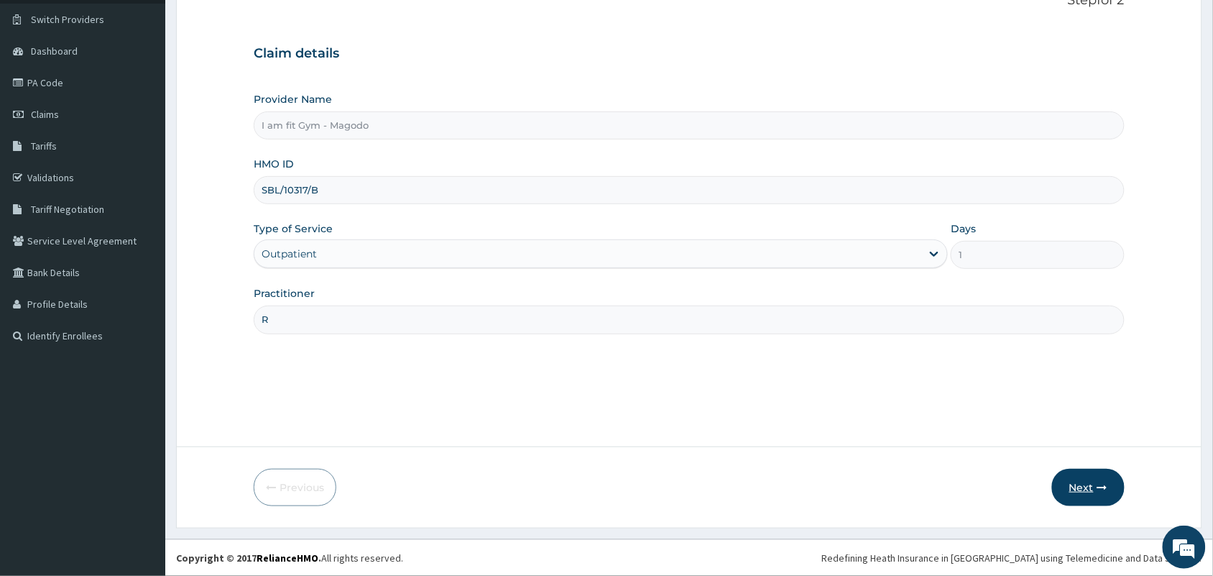
click at [1093, 487] on button "Next" at bounding box center [1088, 487] width 73 height 37
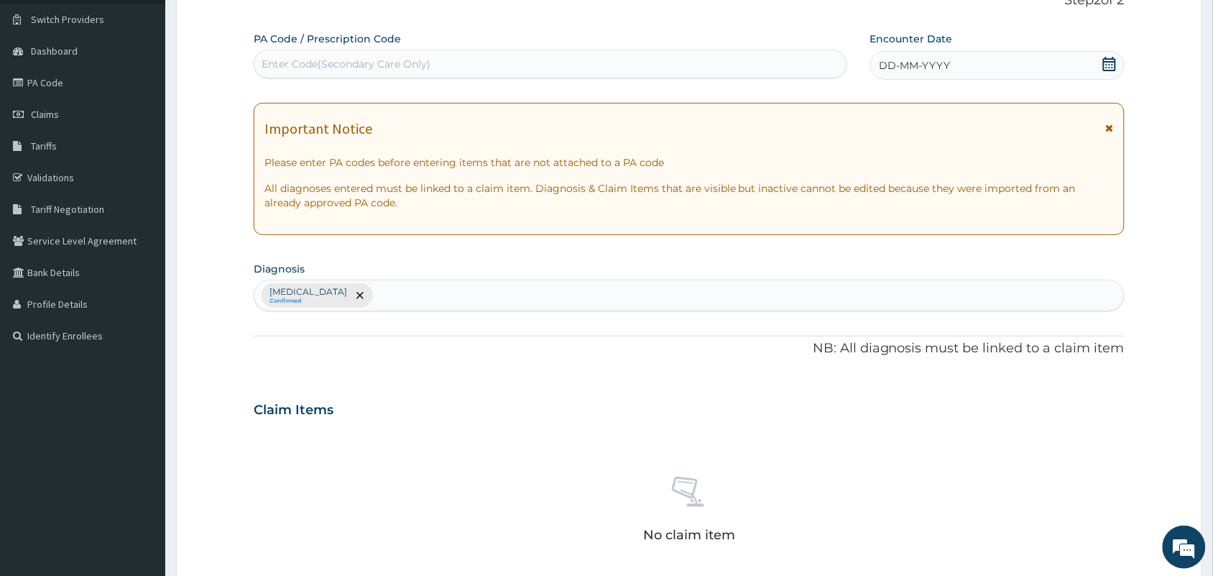
click at [1030, 55] on div "DD-MM-YYYY" at bounding box center [997, 65] width 254 height 29
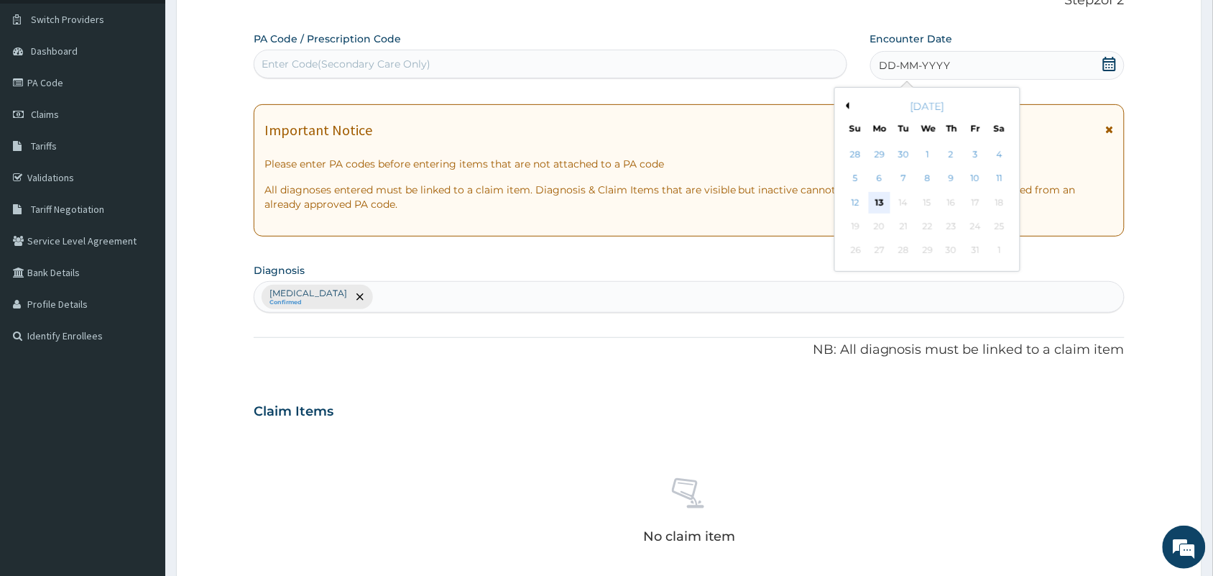
click at [878, 201] on div "13" at bounding box center [880, 203] width 22 height 22
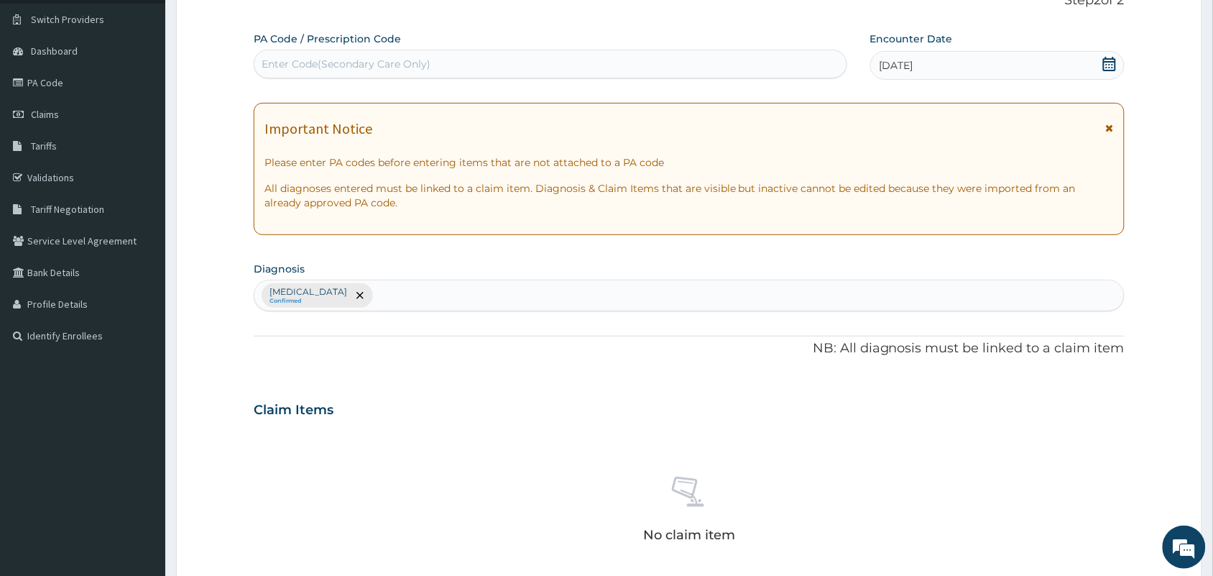
click at [809, 59] on div "Enter Code(Secondary Care Only)" at bounding box center [550, 63] width 592 height 23
type input "PA/FB4533"
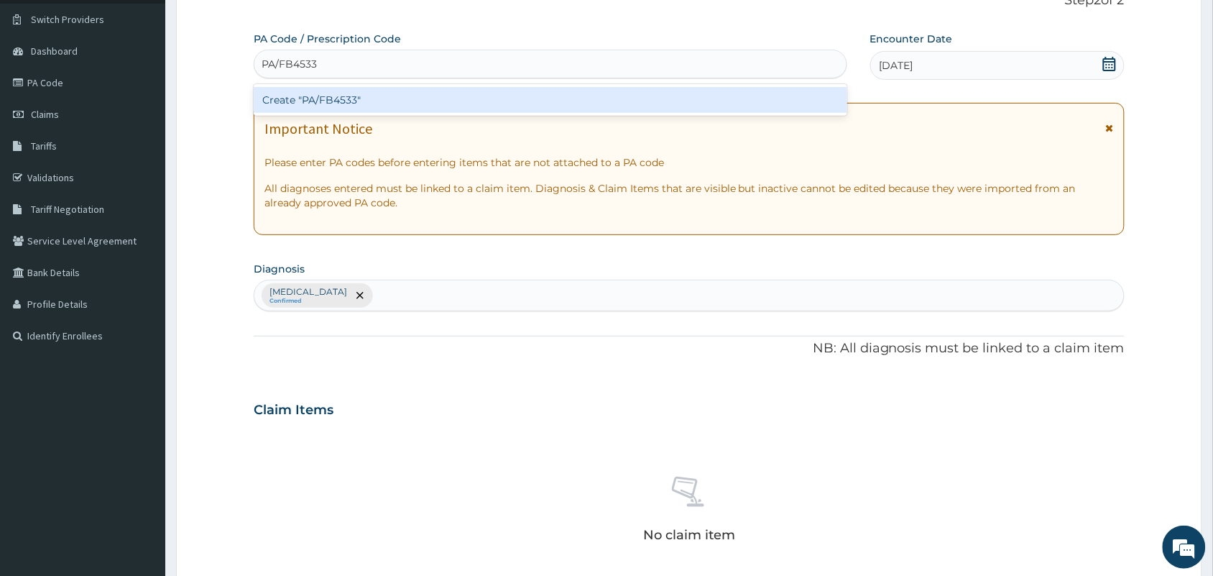
click at [786, 99] on div "Create "PA/FB4533"" at bounding box center [551, 100] width 594 height 26
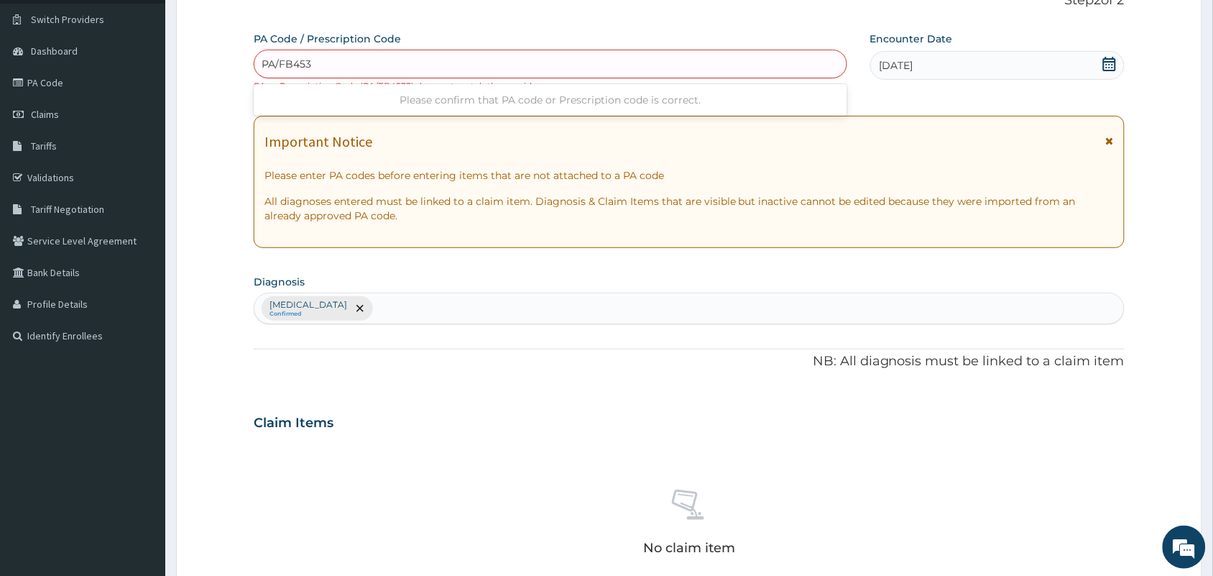
type input "PA/FB4533"
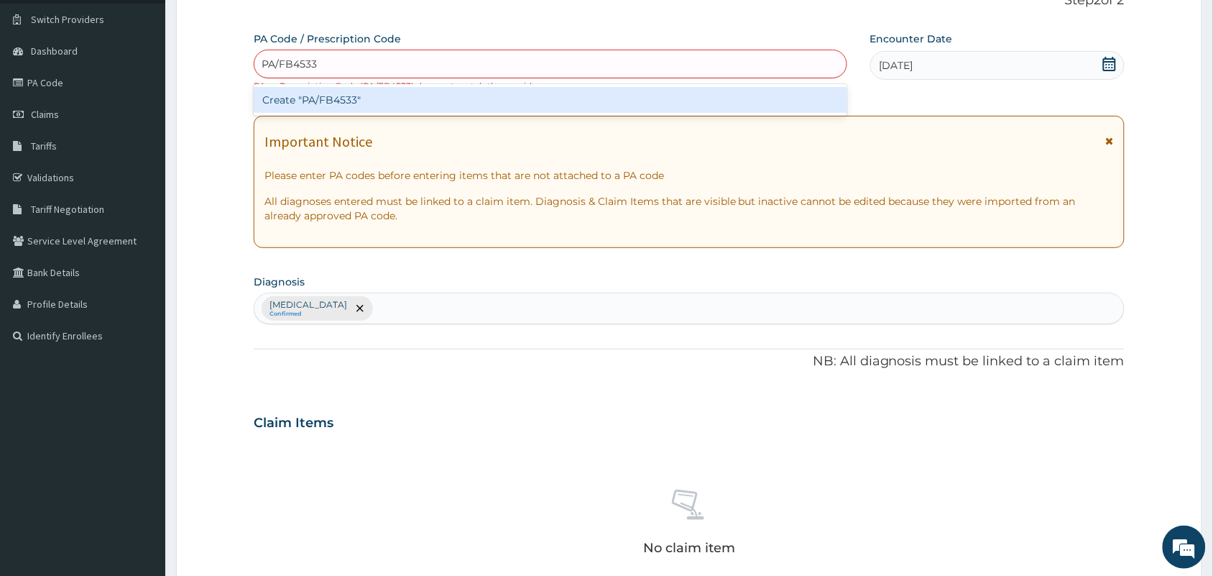
click at [780, 108] on div "Create "PA/FB4533"" at bounding box center [551, 100] width 594 height 26
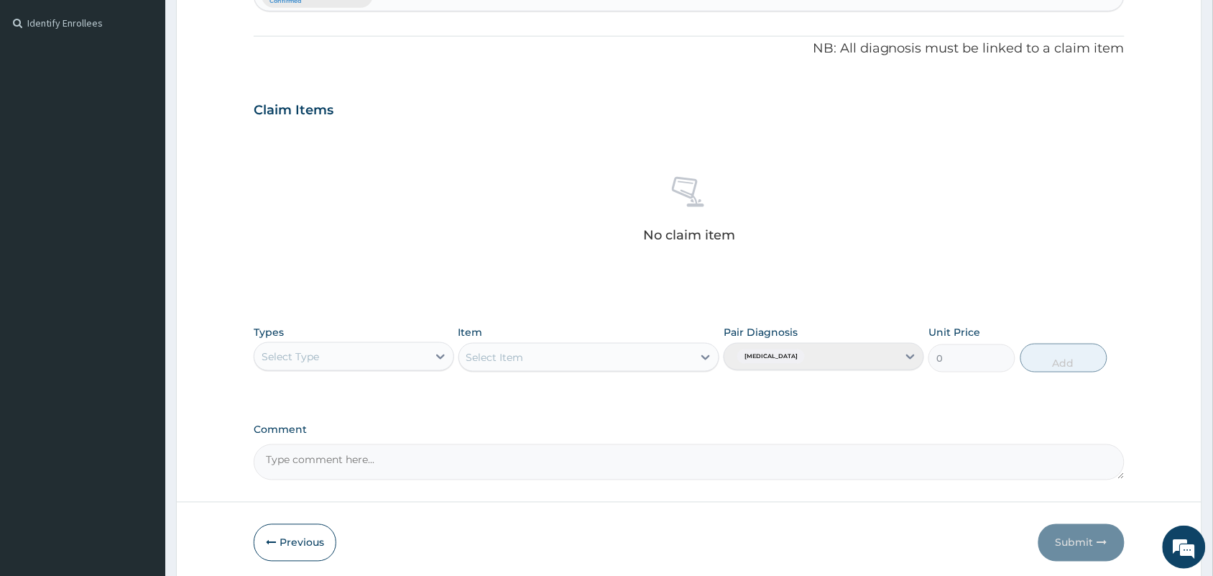
scroll to position [420, 0]
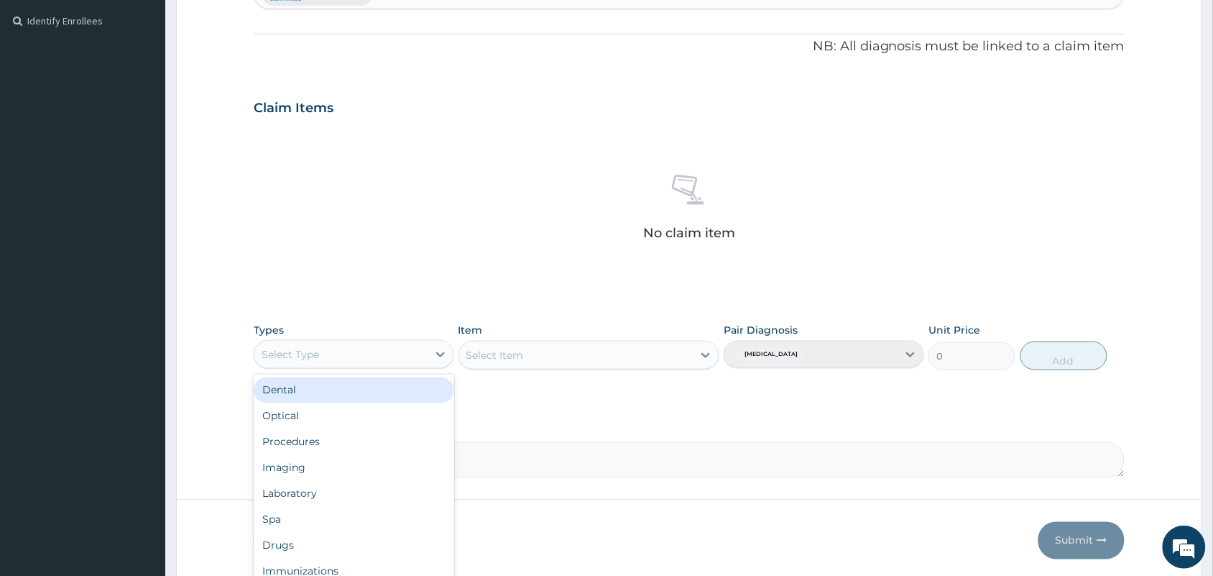
click at [370, 347] on div "Select Type" at bounding box center [340, 354] width 173 height 23
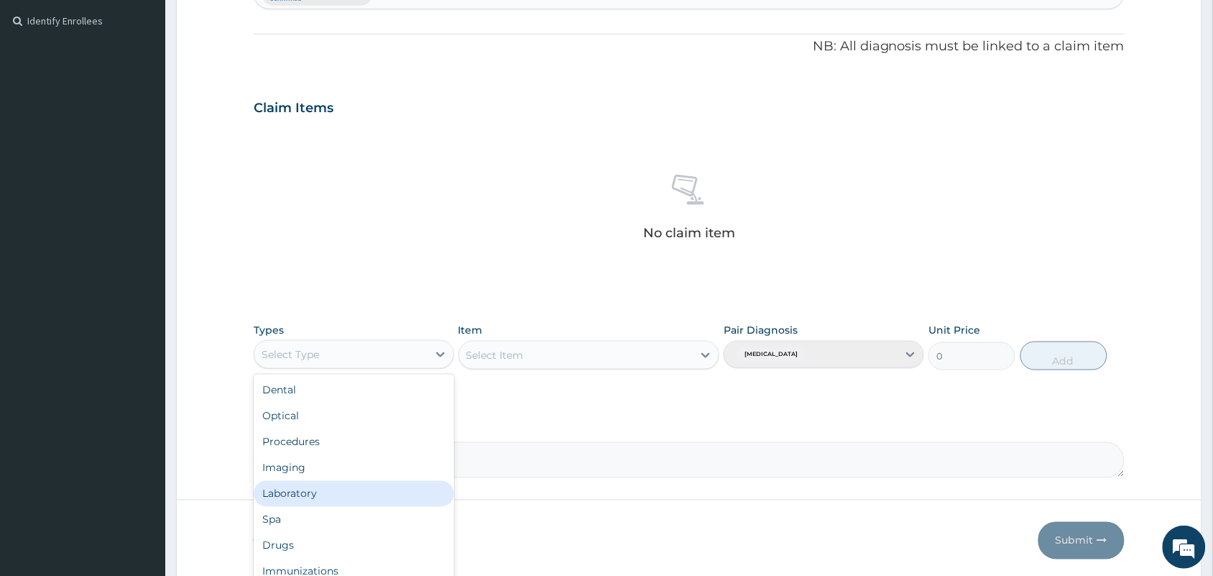
scroll to position [48, 0]
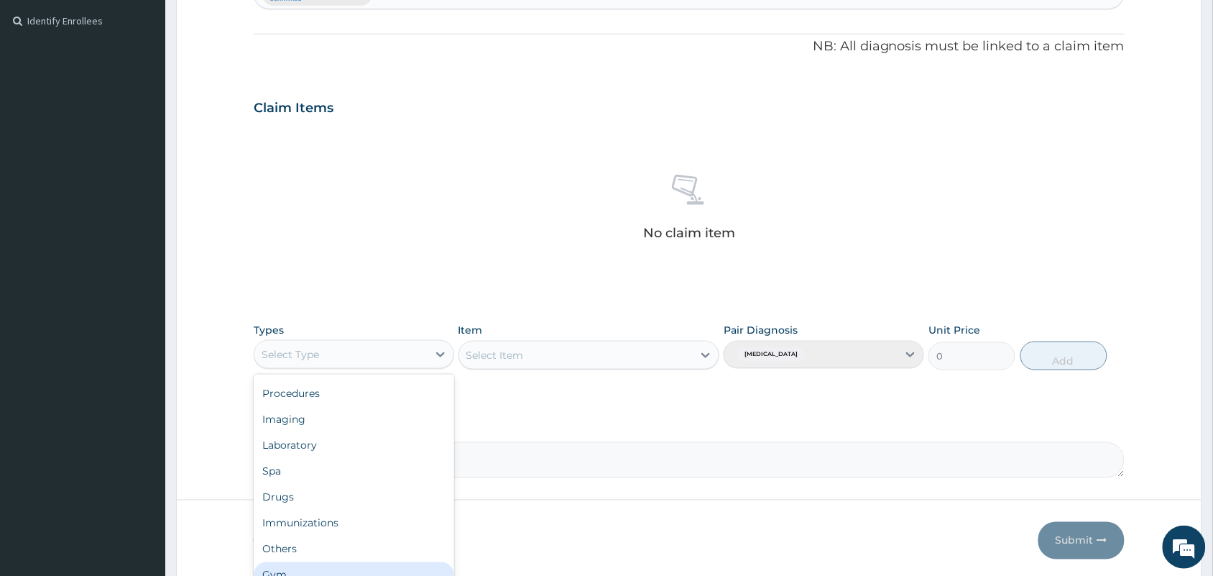
click at [339, 568] on div "Gym" at bounding box center [354, 575] width 201 height 26
click at [580, 352] on div "Select Item" at bounding box center [576, 355] width 234 height 23
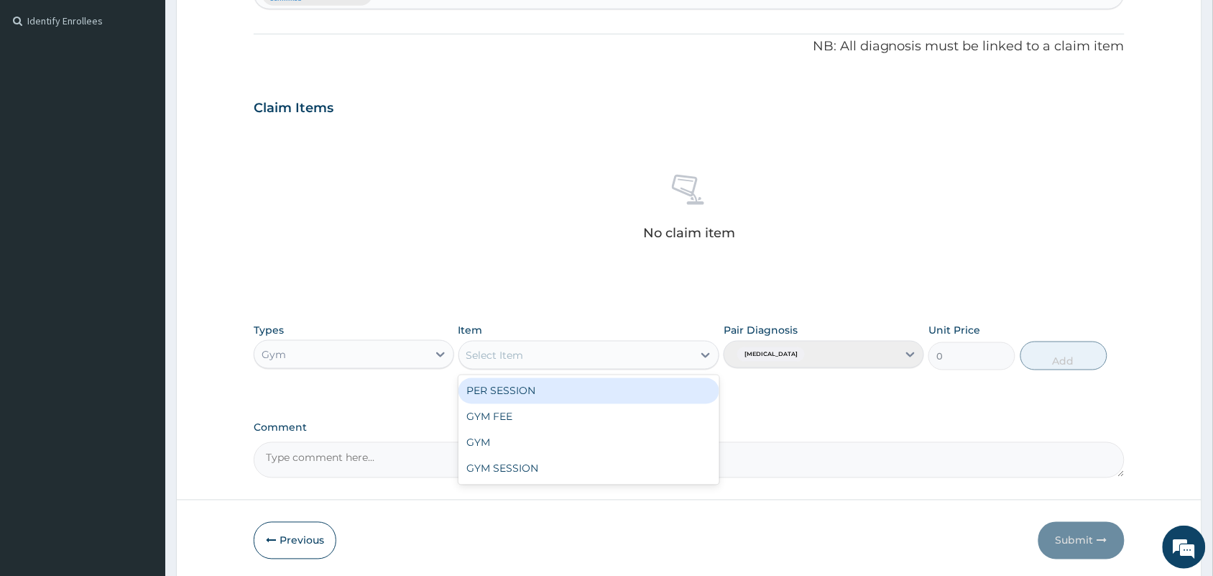
click at [557, 393] on div "PER SESSION" at bounding box center [590, 391] width 262 height 26
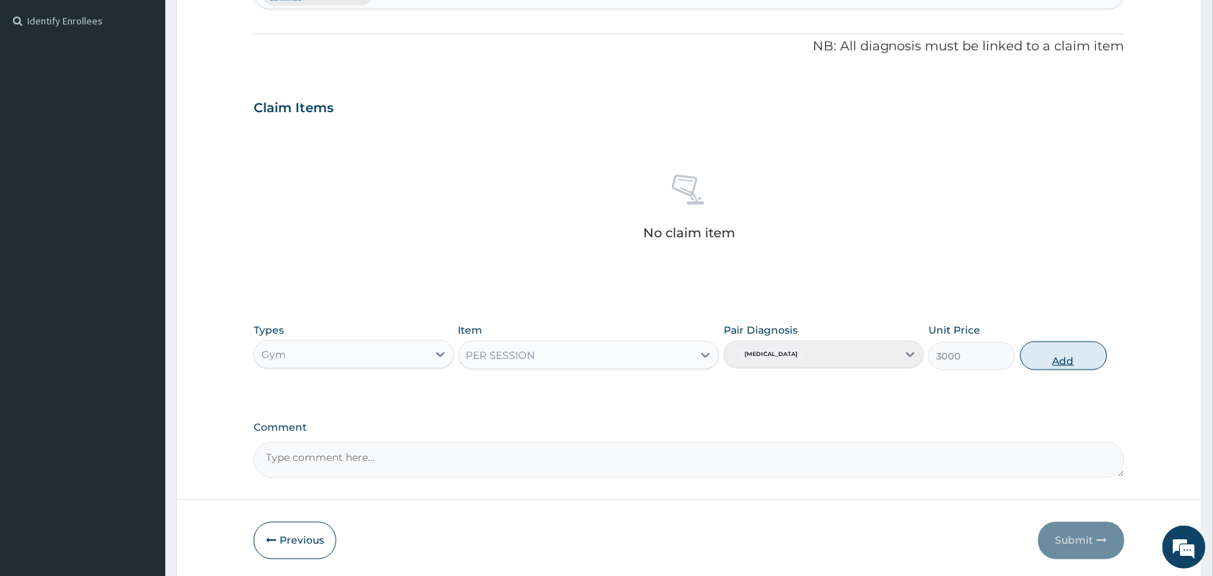
click at [1069, 354] on button "Add" at bounding box center [1064, 355] width 87 height 29
type input "0"
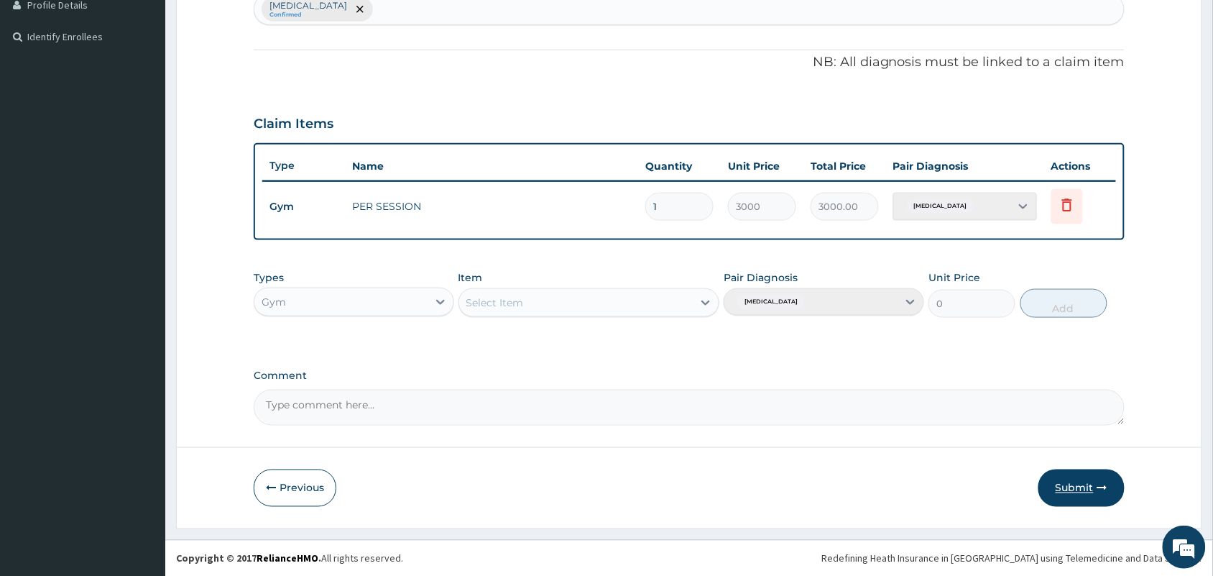
click at [1088, 489] on button "Submit" at bounding box center [1082, 487] width 86 height 37
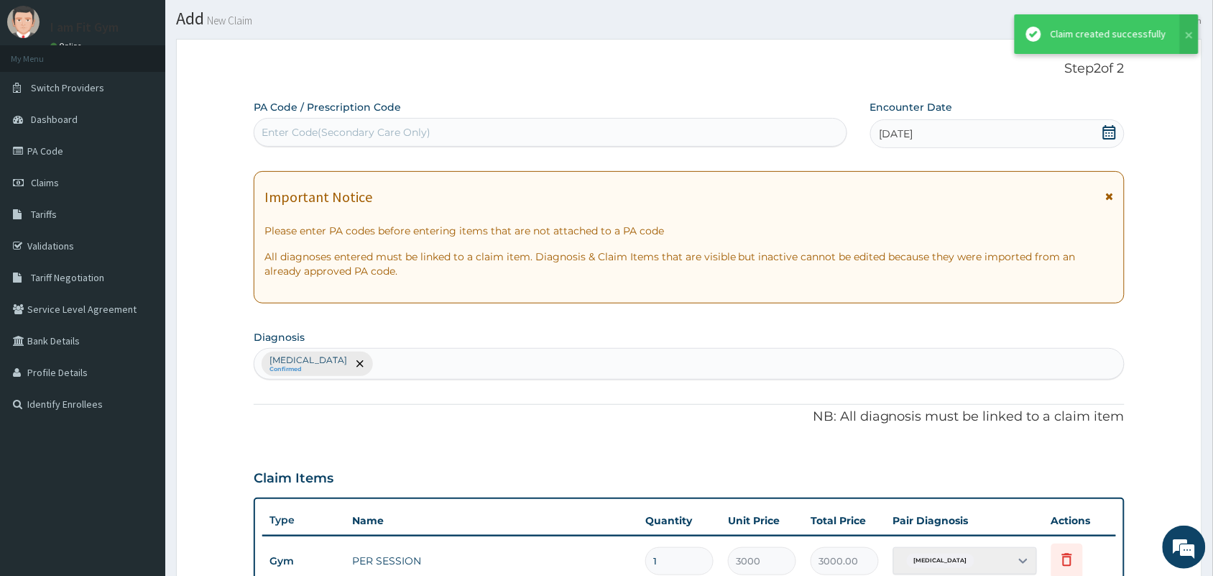
scroll to position [392, 0]
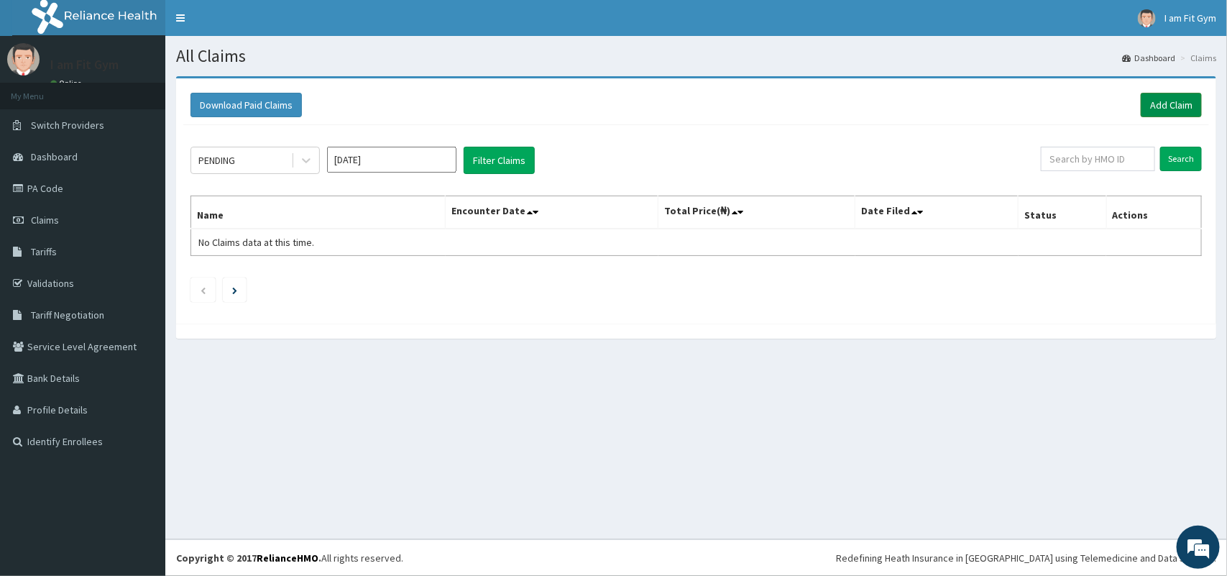
click at [1146, 98] on link "Add Claim" at bounding box center [1171, 105] width 61 height 24
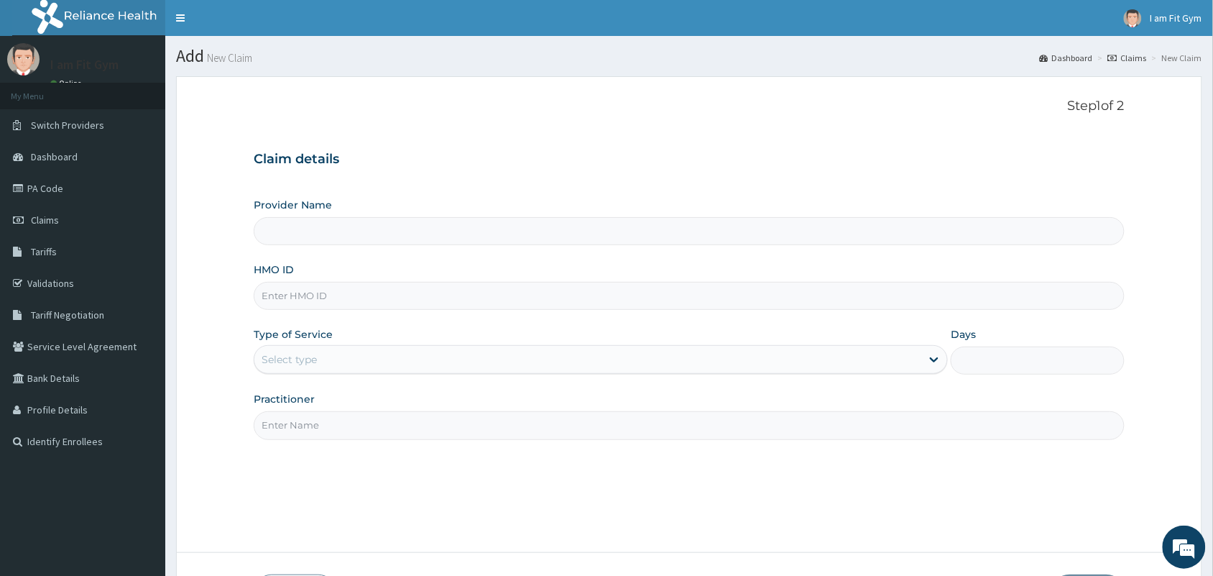
type input "I am fit Gym - Magodo"
type input "1"
click at [548, 290] on input "HMO ID" at bounding box center [689, 296] width 871 height 28
type input "EEX/10004/A"
click at [465, 432] on input "Practitioner" at bounding box center [689, 425] width 871 height 28
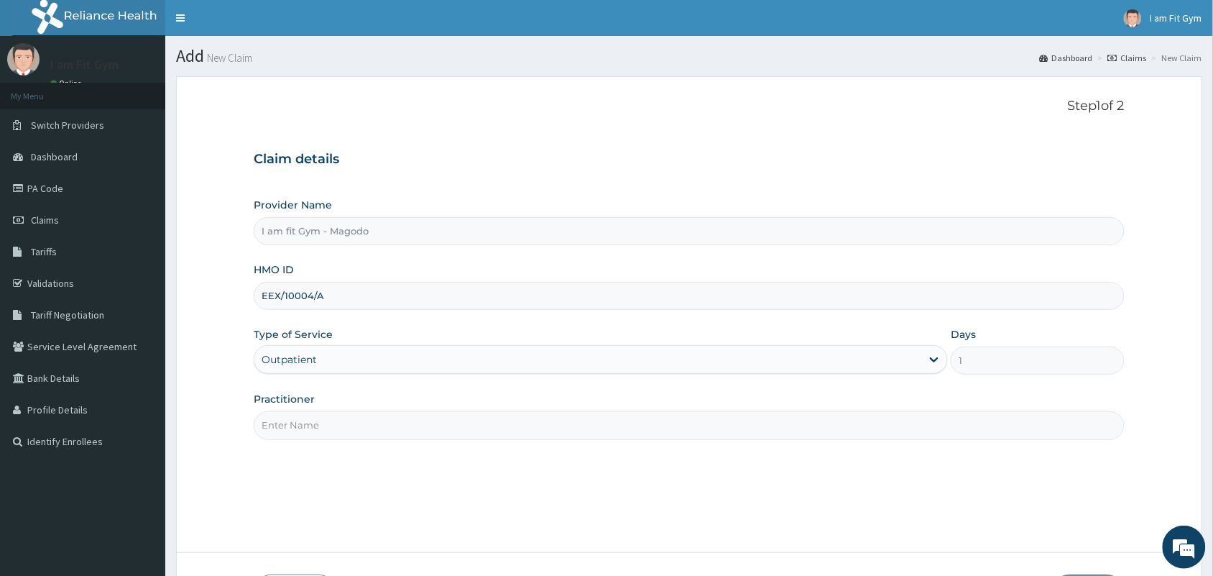
type input "R"
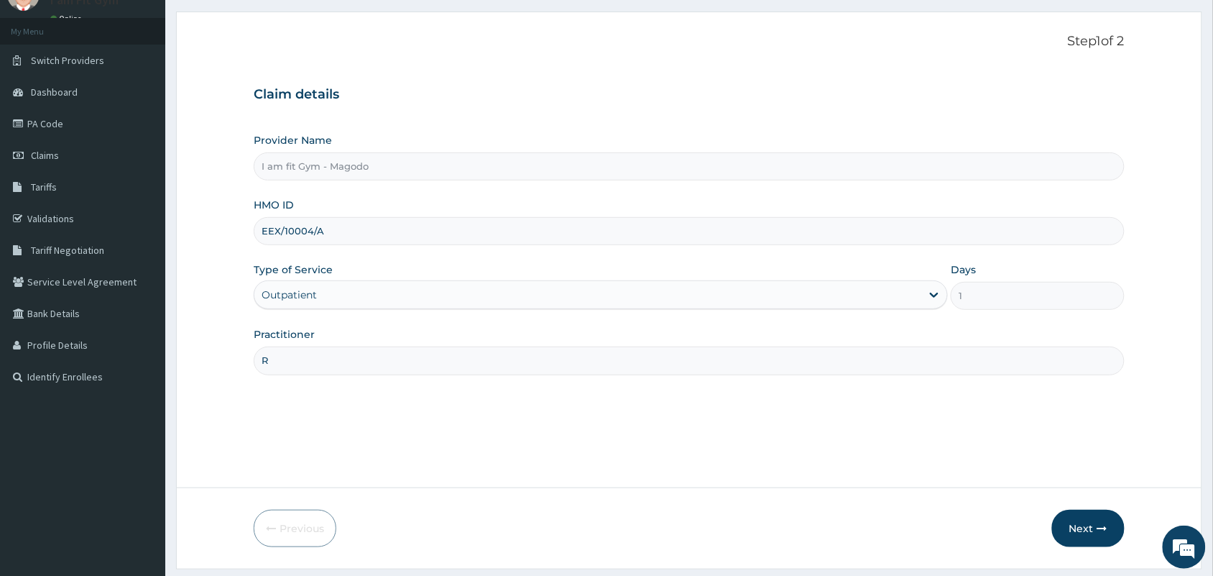
scroll to position [70, 0]
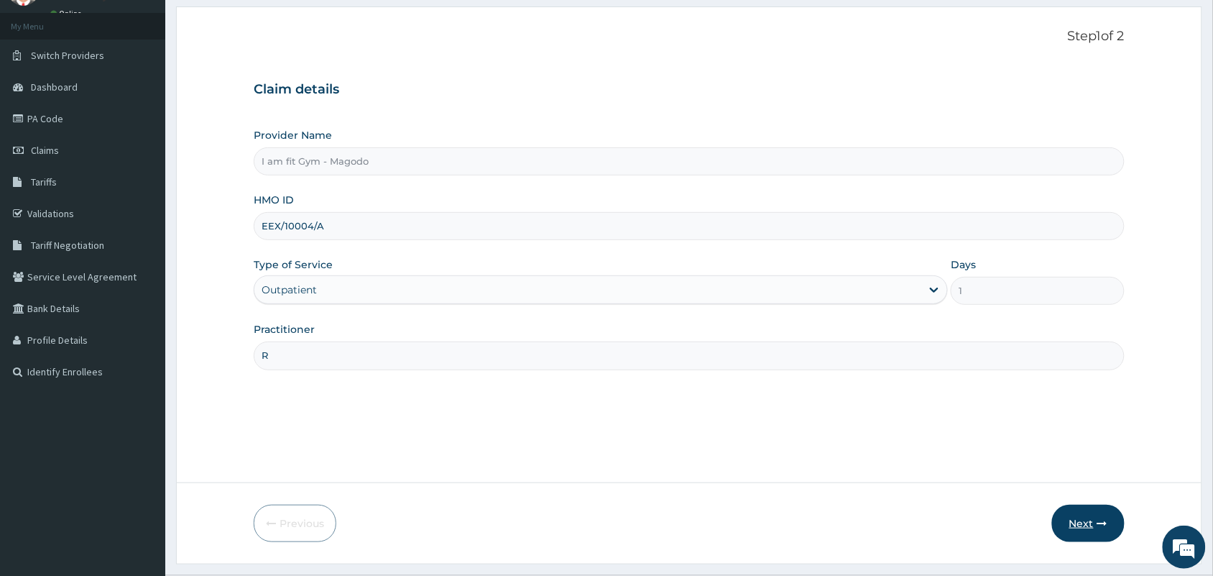
click at [1096, 525] on button "Next" at bounding box center [1088, 523] width 73 height 37
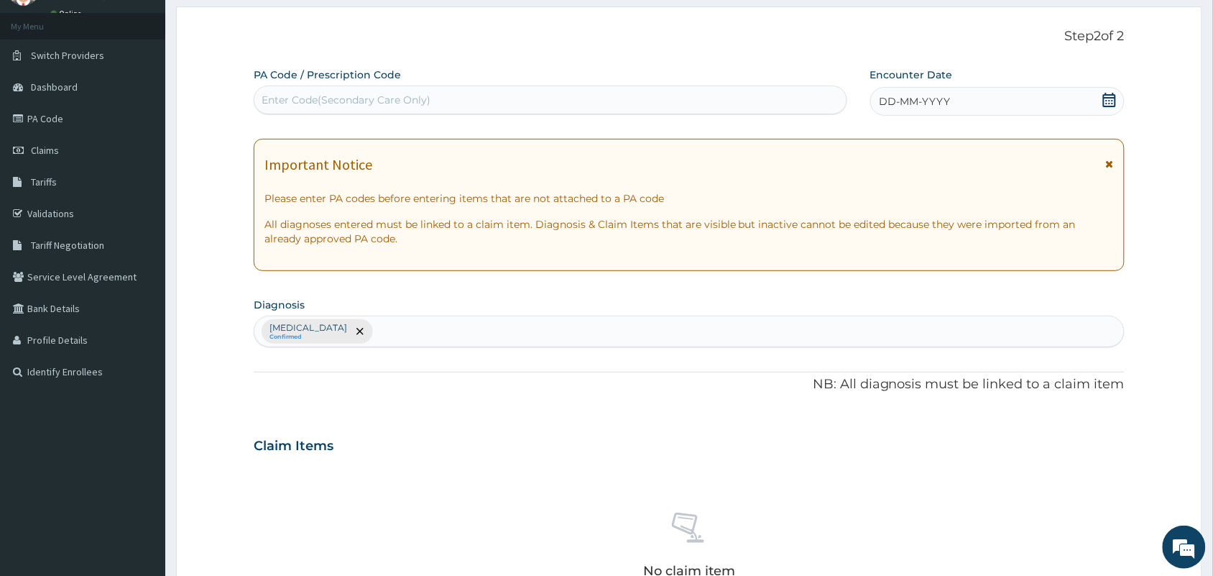
click at [1011, 101] on div "DD-MM-YYYY" at bounding box center [997, 101] width 254 height 29
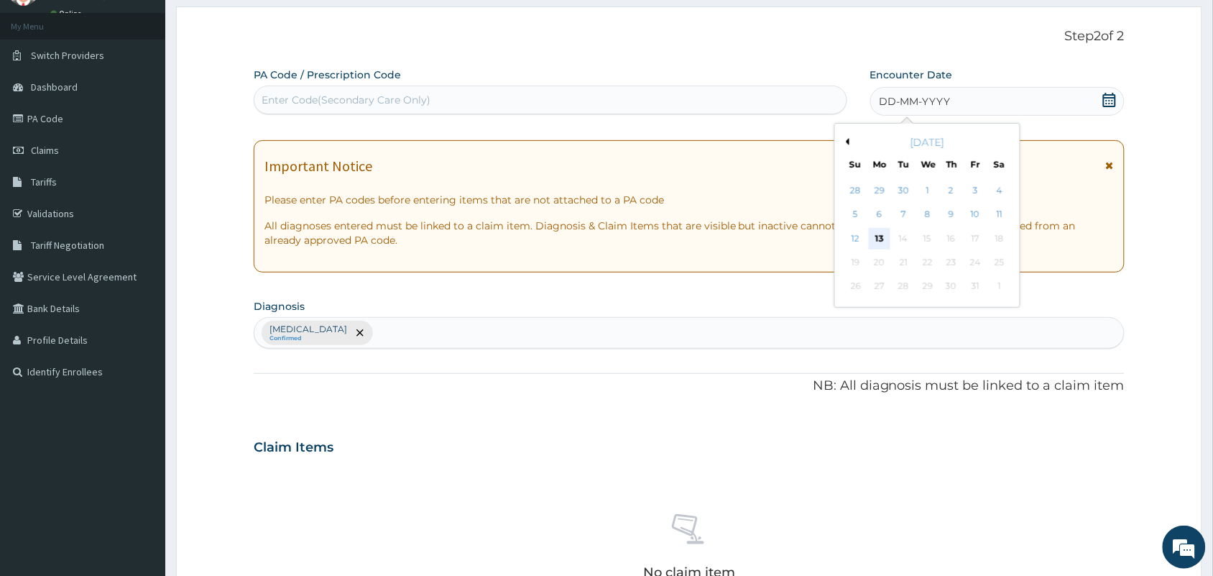
click at [884, 236] on div "13" at bounding box center [880, 239] width 22 height 22
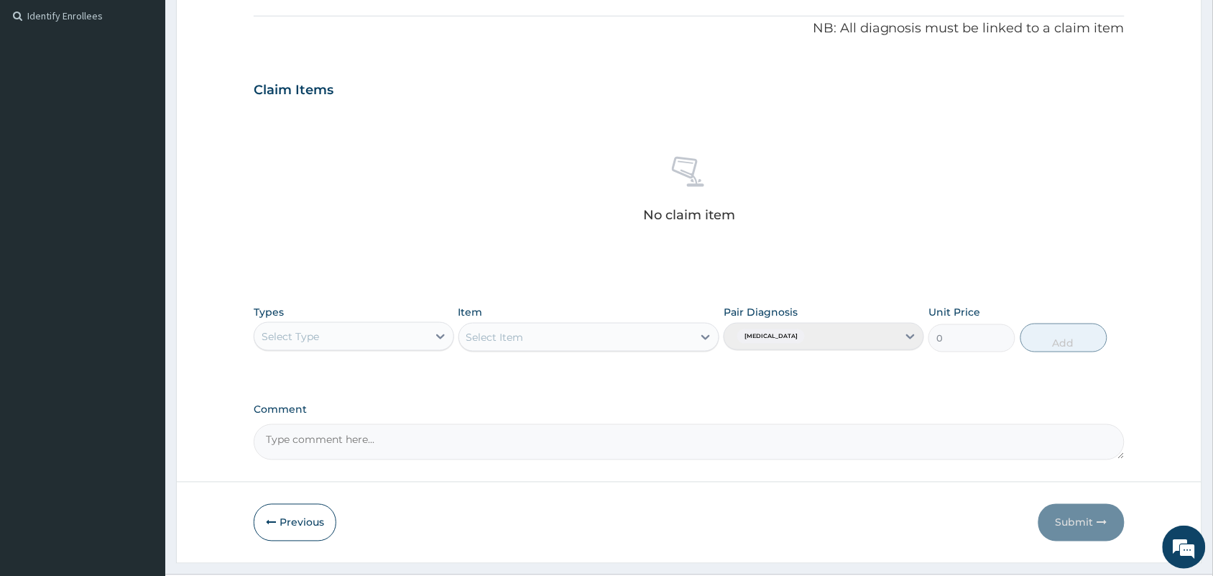
scroll to position [461, 0]
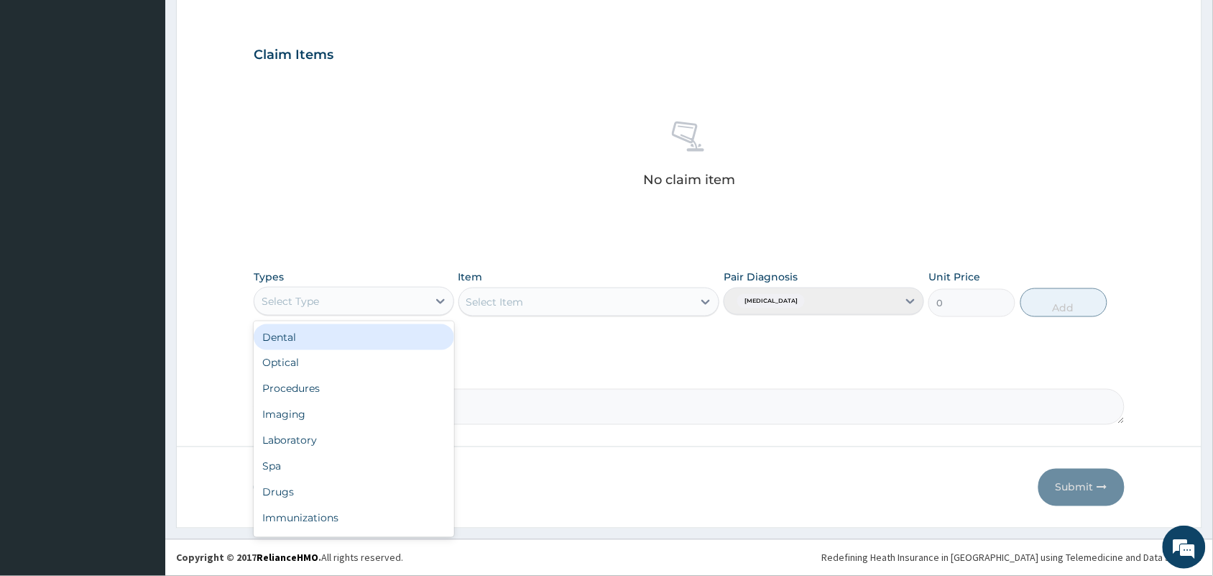
click at [321, 306] on div "Select Type" at bounding box center [340, 301] width 173 height 23
type input "GYM"
click at [322, 339] on div "Gym" at bounding box center [354, 337] width 201 height 26
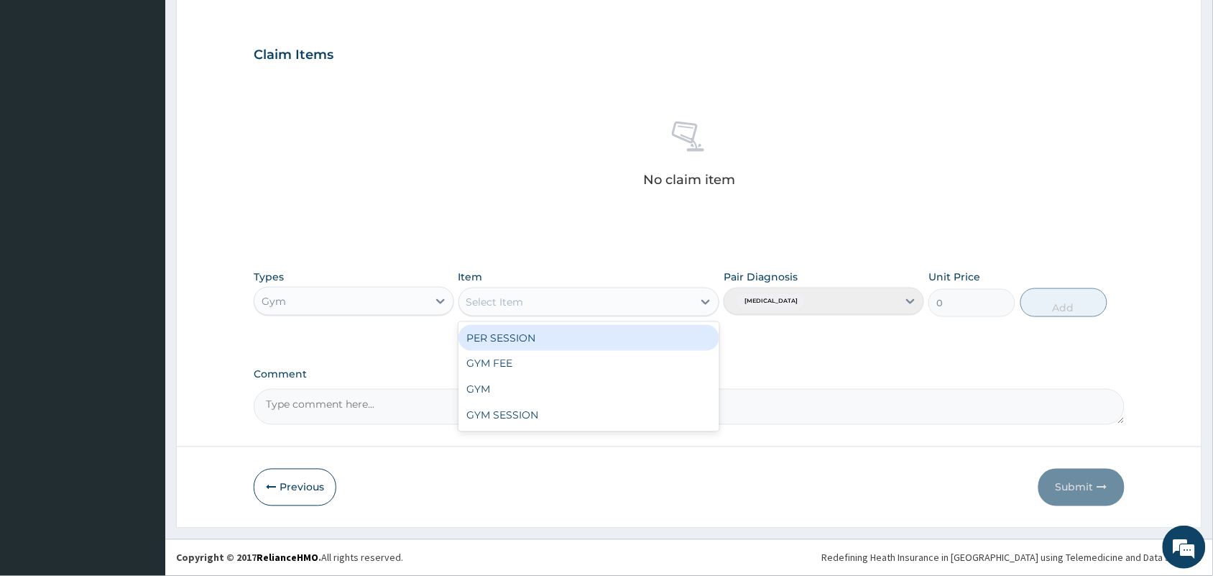
click at [525, 292] on div "Select Item" at bounding box center [576, 301] width 234 height 23
click at [530, 338] on div "PER SESSION" at bounding box center [590, 338] width 262 height 26
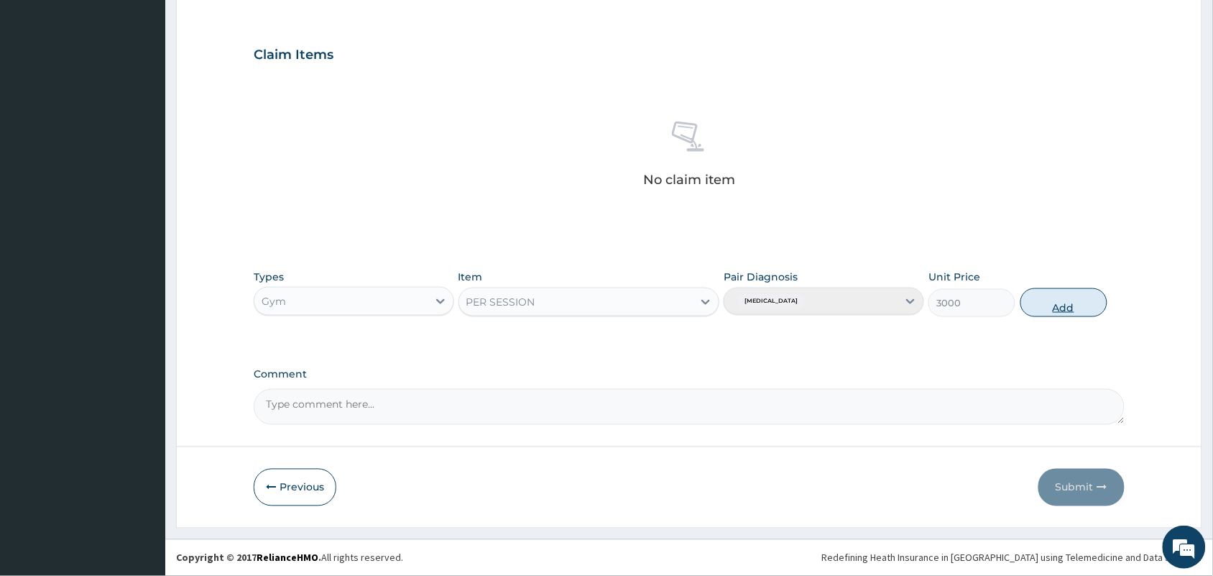
click at [1044, 307] on button "Add" at bounding box center [1064, 302] width 87 height 29
type input "0"
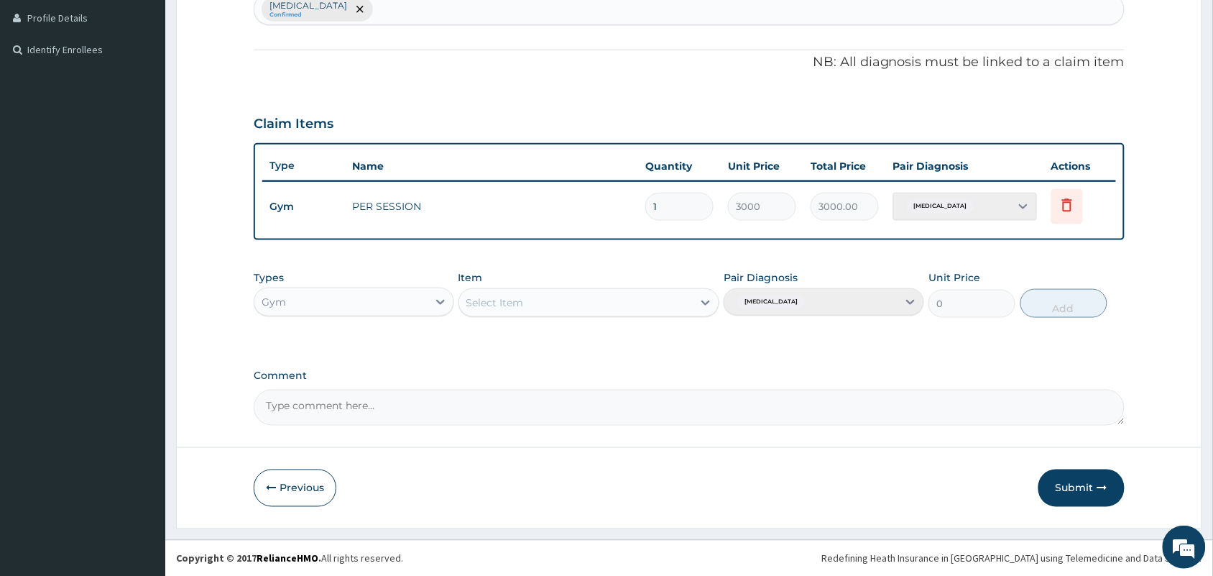
scroll to position [0, 0]
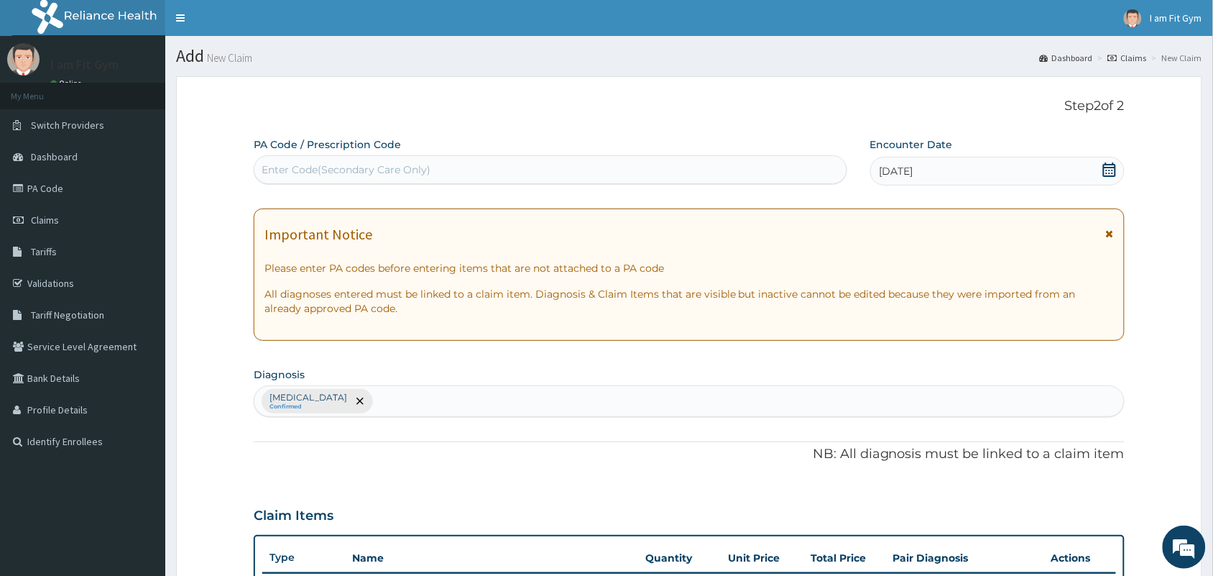
click at [709, 171] on div "Enter Code(Secondary Care Only)" at bounding box center [550, 169] width 592 height 23
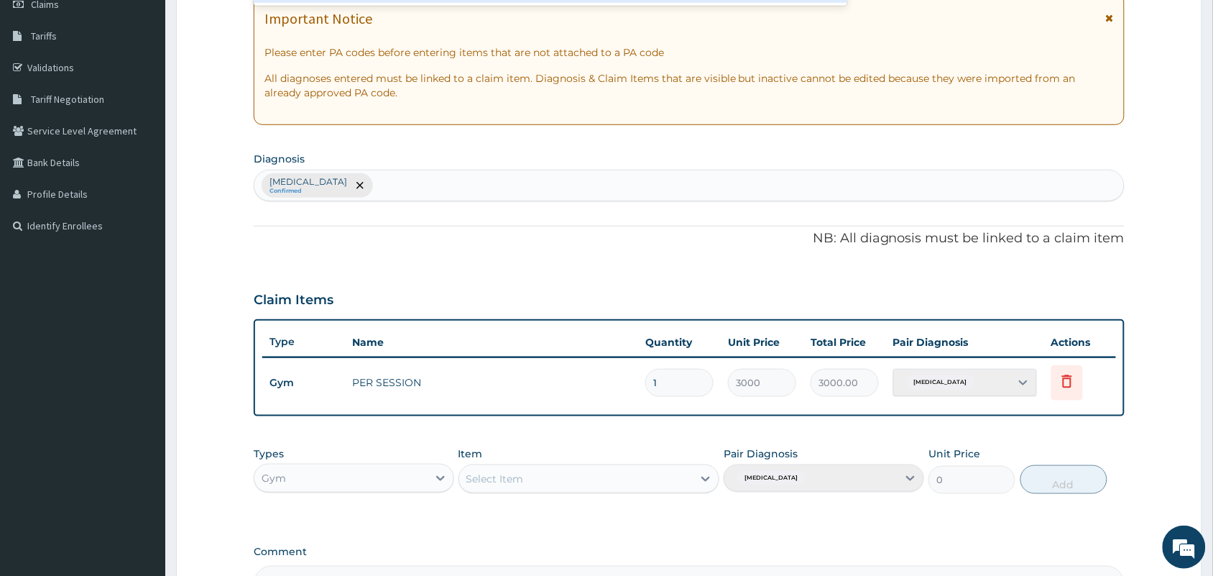
scroll to position [392, 0]
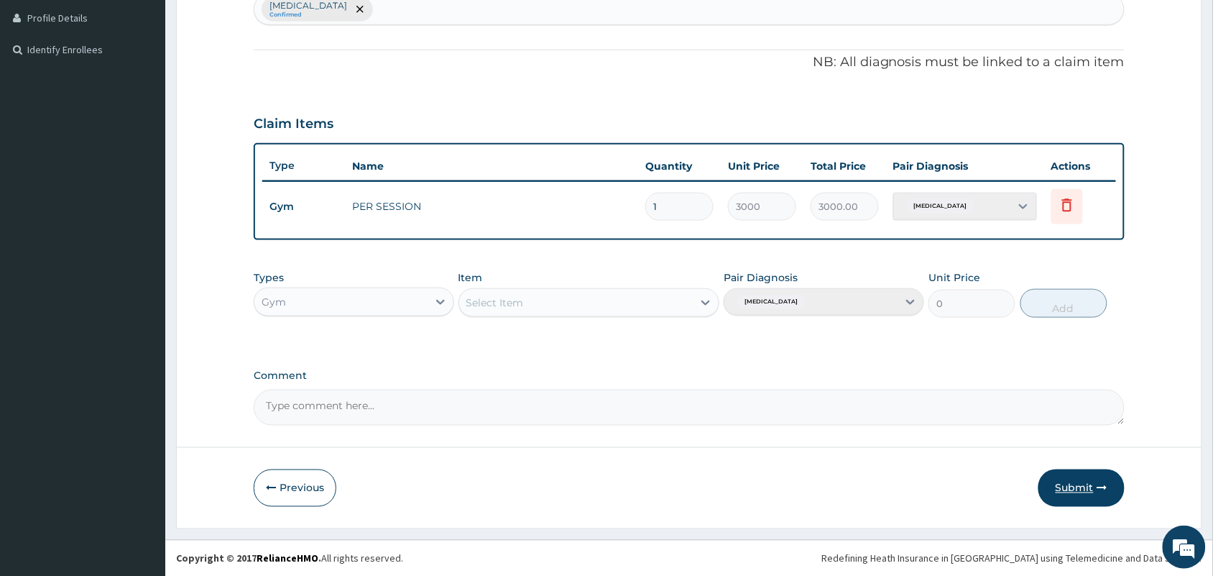
type input "PA/892089"
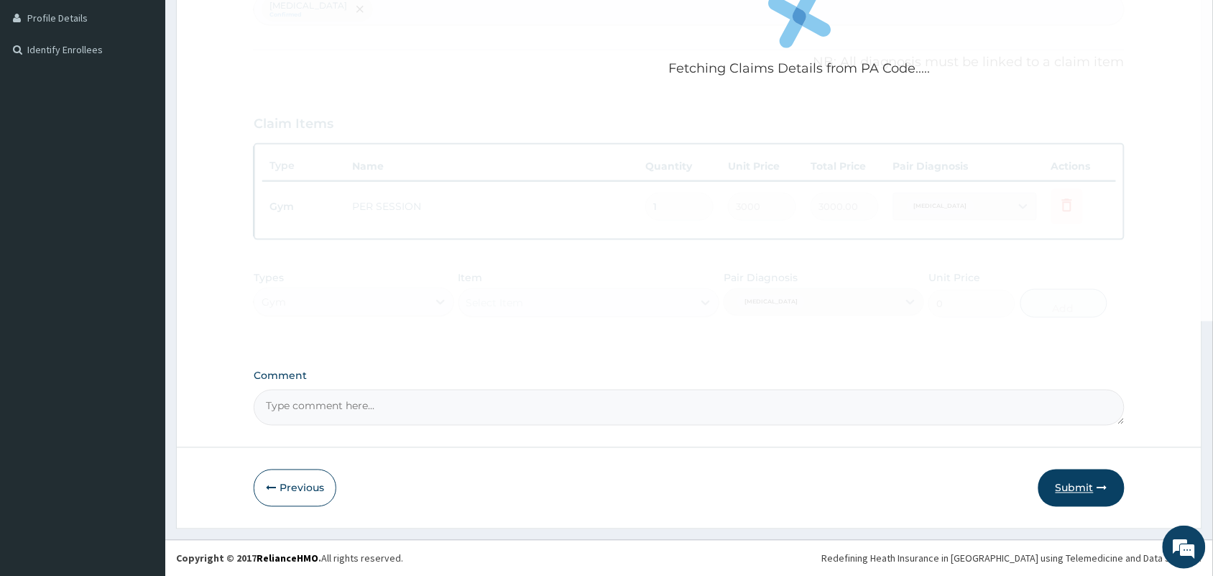
click at [1062, 489] on button "Submit" at bounding box center [1082, 487] width 86 height 37
